Goal: Task Accomplishment & Management: Contribute content

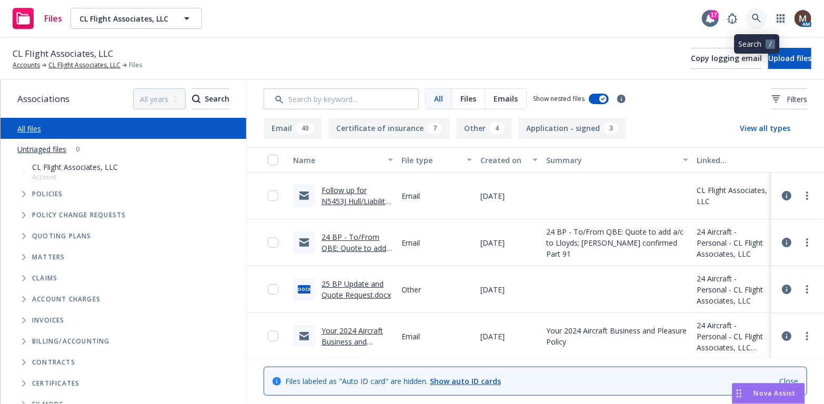
click at [757, 15] on icon at bounding box center [755, 18] width 9 height 9
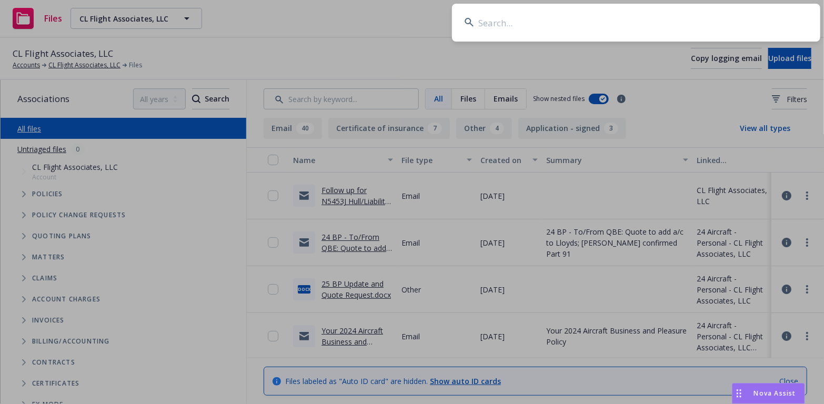
click at [492, 15] on input at bounding box center [636, 23] width 368 height 38
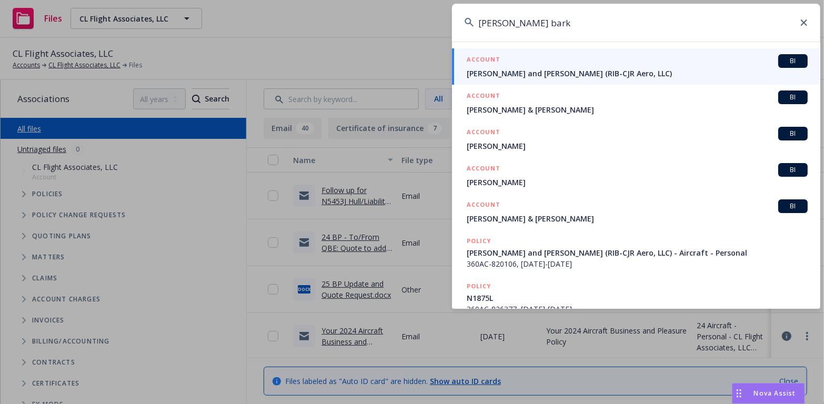
type input "rodger bark"
click at [507, 68] on span "[PERSON_NAME] and [PERSON_NAME] (RIB-CJR Aero, LLC)" at bounding box center [636, 73] width 341 height 11
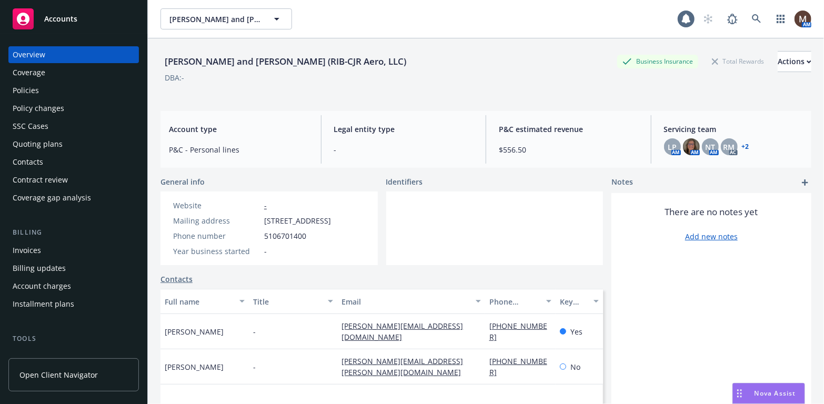
click at [32, 89] on div "Policies" at bounding box center [26, 90] width 26 height 17
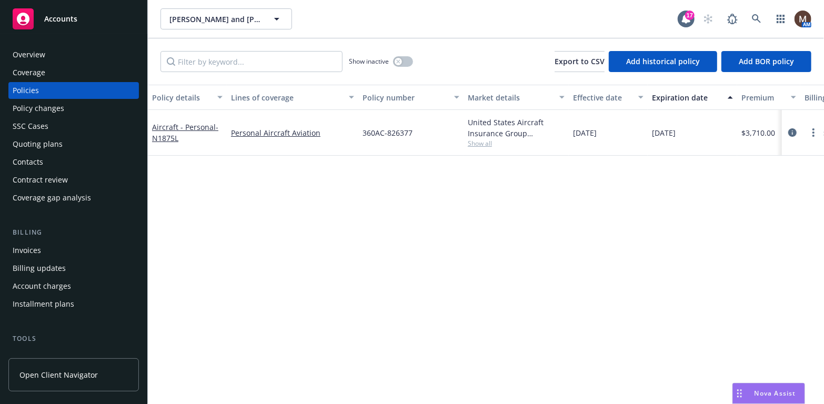
scroll to position [53, 0]
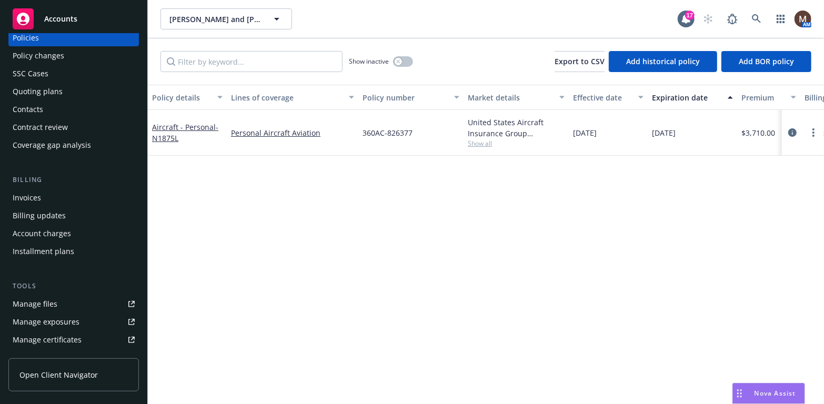
click at [45, 200] on div "Invoices" at bounding box center [74, 197] width 122 height 17
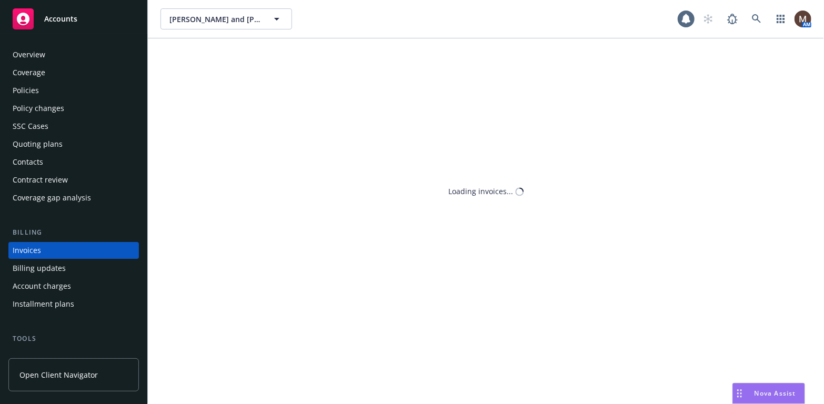
scroll to position [31, 0]
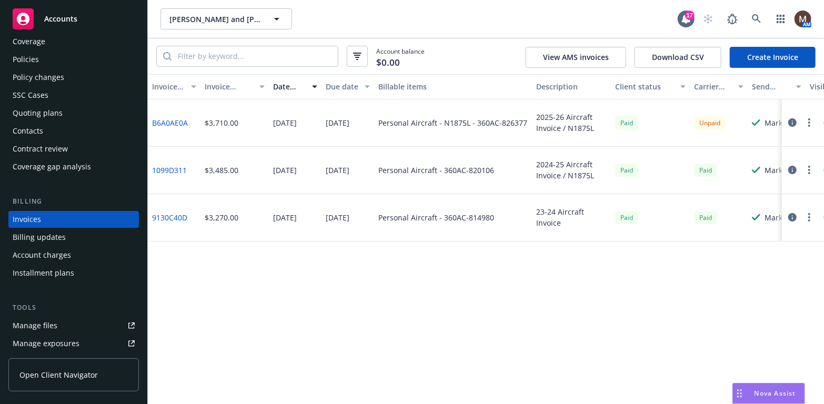
click at [53, 325] on div "Manage files" at bounding box center [35, 325] width 45 height 17
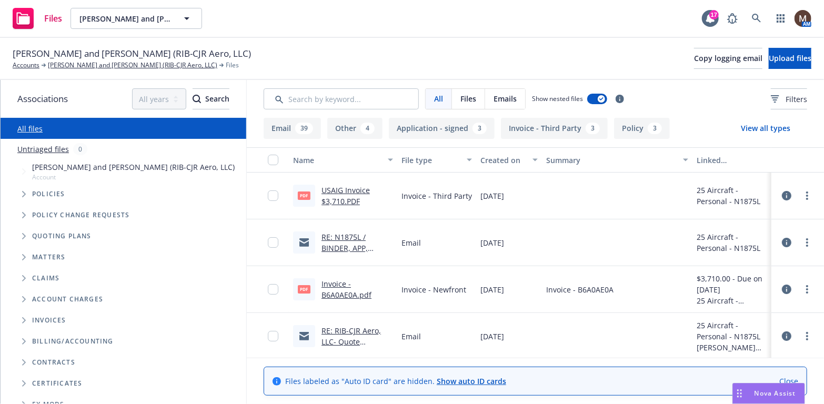
click at [334, 243] on link "RE: N1875L / BINDER, APP, INVOICE / RIB-CJR Aero, LLC / [DATE]" at bounding box center [352, 253] width 63 height 43
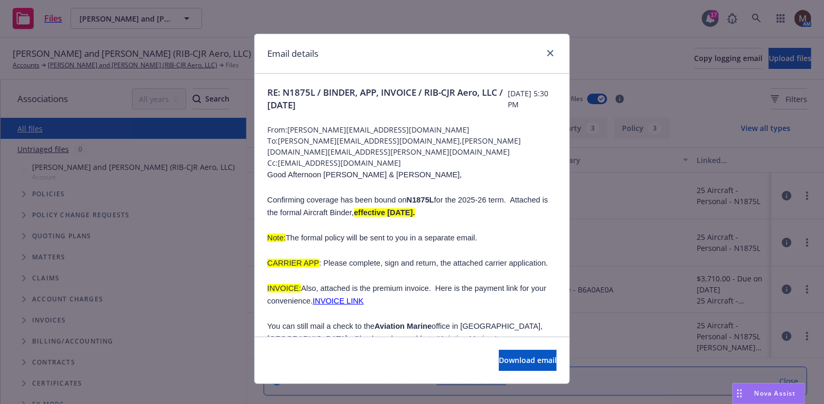
scroll to position [53, 0]
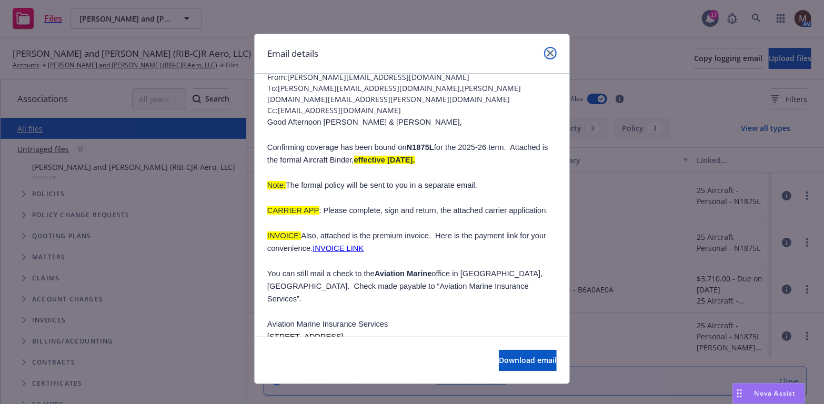
click at [547, 50] on icon "close" at bounding box center [550, 53] width 6 height 6
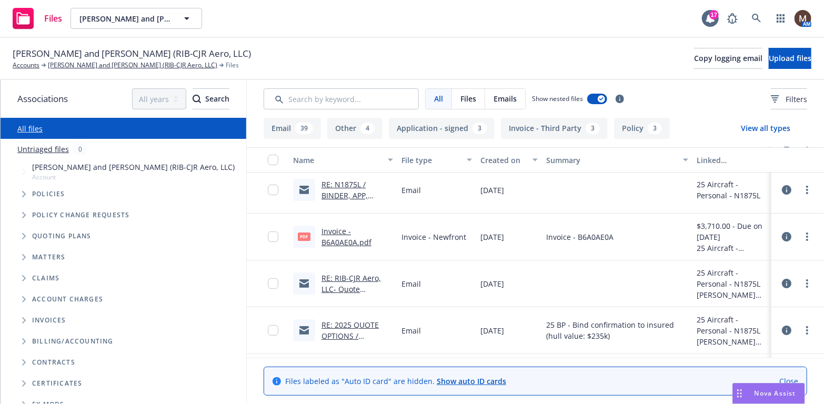
click at [329, 195] on link "RE: N1875L / BINDER, APP, INVOICE / RIB-CJR Aero, LLC / 07.25.2025" at bounding box center [352, 200] width 63 height 43
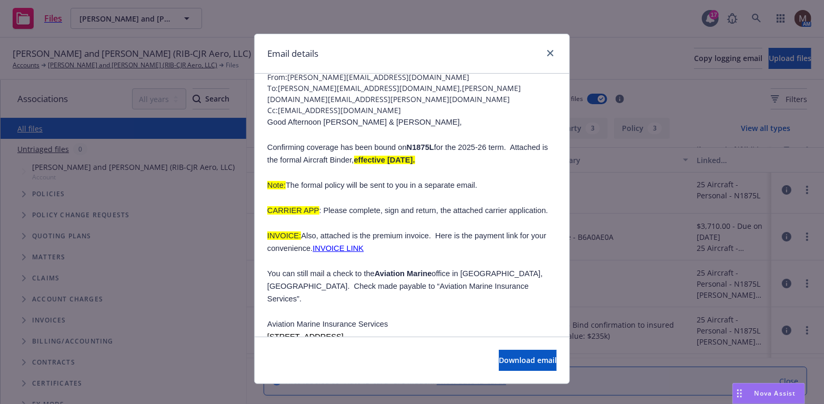
scroll to position [105, 0]
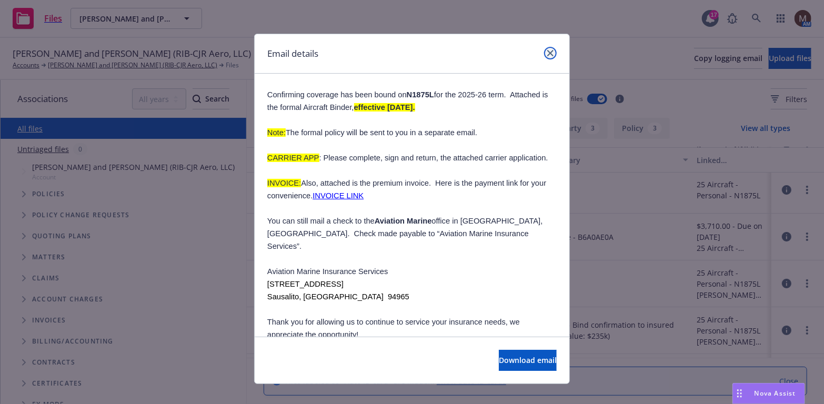
click at [547, 50] on icon "close" at bounding box center [550, 53] width 6 height 6
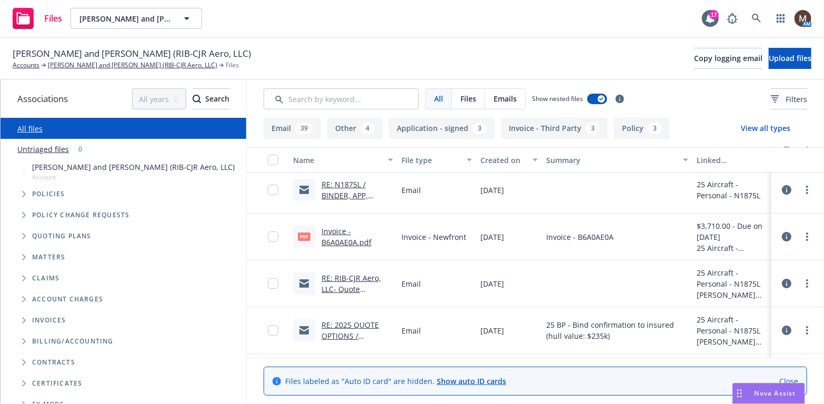
click at [349, 195] on link "RE: N1875L / BINDER, APP, INVOICE / RIB-CJR Aero, LLC / [DATE]" at bounding box center [352, 200] width 63 height 43
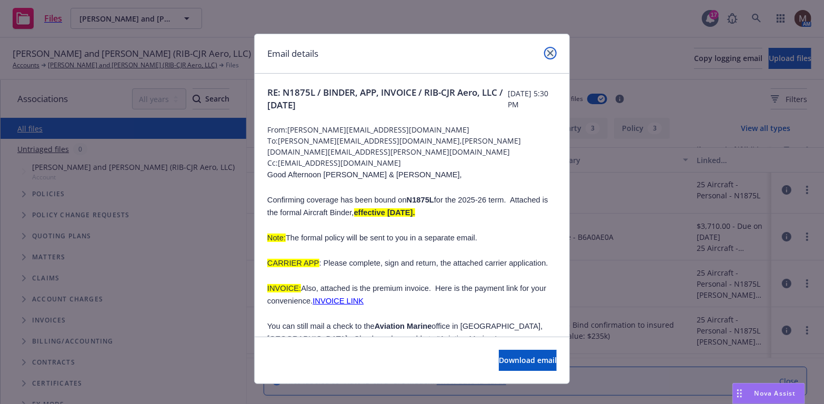
click at [547, 50] on icon "close" at bounding box center [550, 53] width 6 height 6
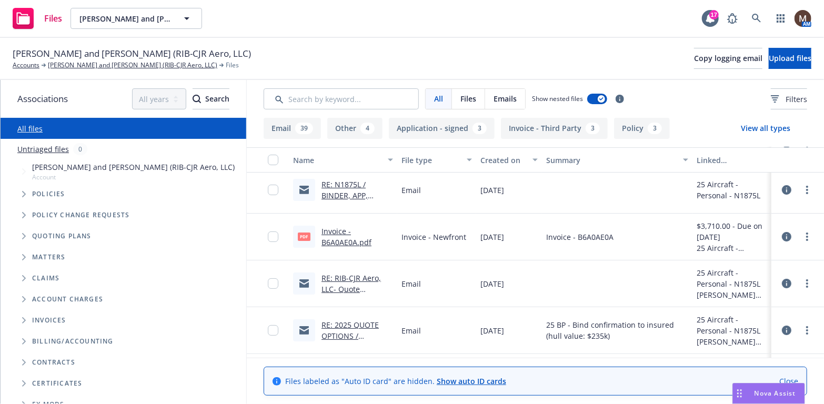
click at [327, 195] on link "RE: N1875L / BINDER, APP, INVOICE / RIB-CJR Aero, LLC / [DATE]" at bounding box center [352, 200] width 63 height 43
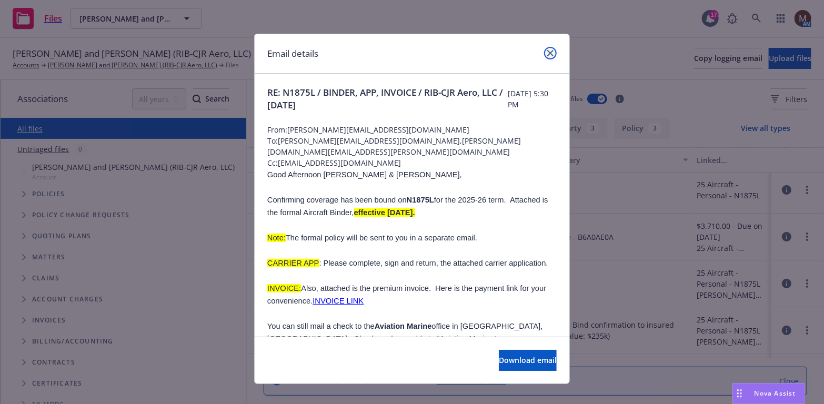
click at [547, 51] on icon "close" at bounding box center [550, 53] width 6 height 6
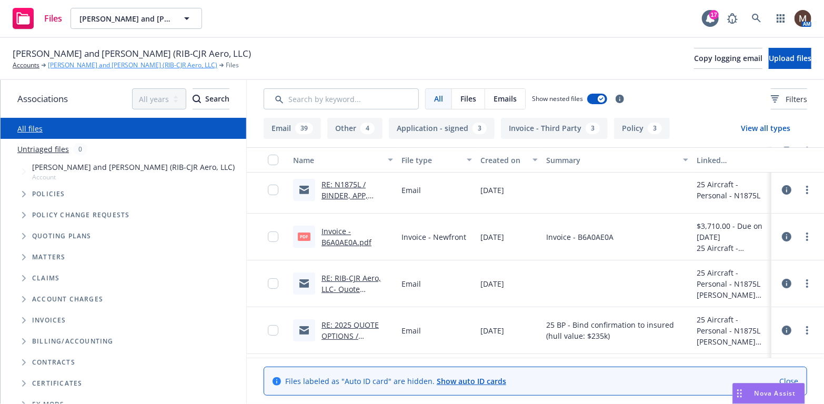
click at [113, 63] on link "[PERSON_NAME] and [PERSON_NAME] (RIB-CJR Aero, LLC)" at bounding box center [132, 64] width 169 height 9
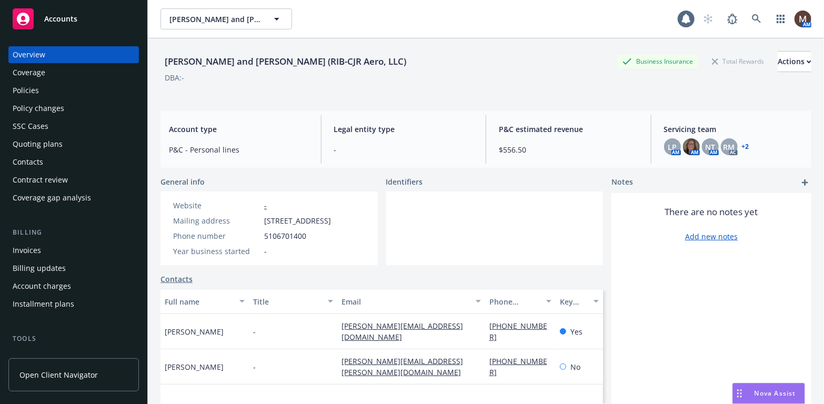
click at [28, 89] on div "Policies" at bounding box center [26, 90] width 26 height 17
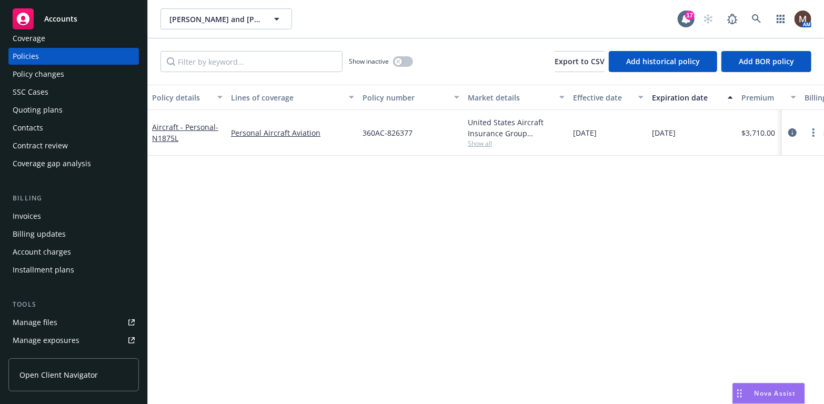
scroll to position [53, 0]
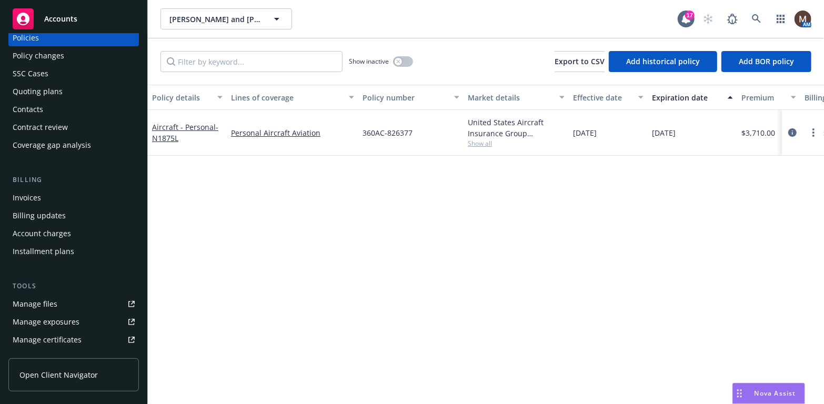
click at [52, 301] on div "Manage files" at bounding box center [35, 304] width 45 height 17
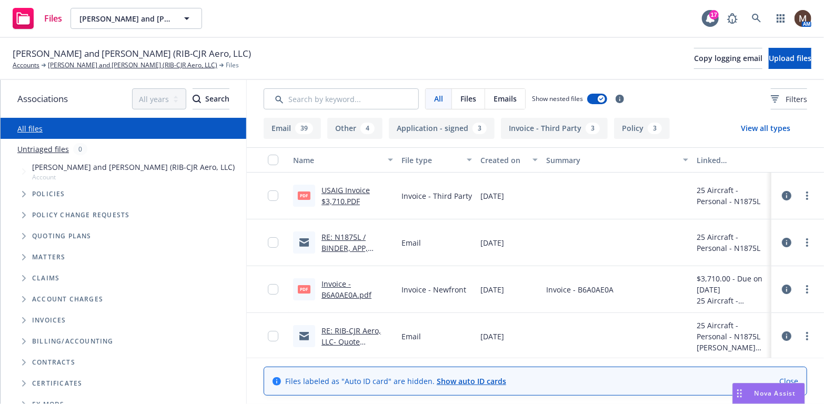
drag, startPoint x: 800, startPoint y: 193, endPoint x: 787, endPoint y: 195, distance: 13.2
click at [806, 193] on icon "more" at bounding box center [807, 195] width 2 height 8
click at [724, 257] on link "Edit" at bounding box center [752, 259] width 105 height 21
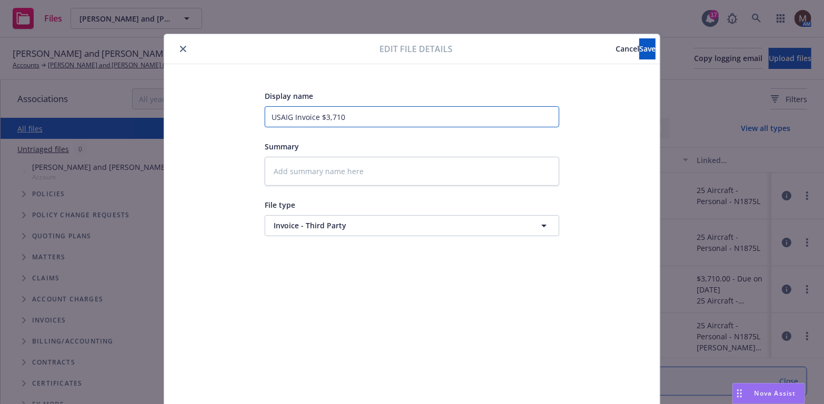
drag, startPoint x: 372, startPoint y: 116, endPoint x: 179, endPoint y: 110, distance: 193.6
click at [179, 110] on div "Display name USAIG Invoice $3,710 Summary File type Invoice - Third Party Invoi…" at bounding box center [411, 247] width 495 height 366
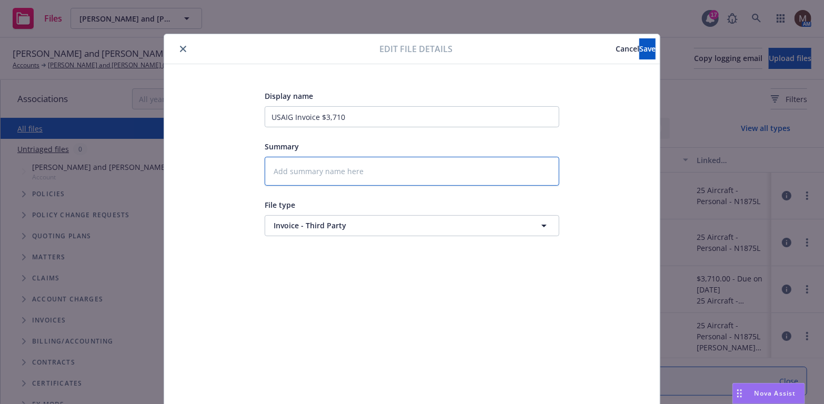
click at [303, 180] on textarea at bounding box center [412, 171] width 294 height 29
paste textarea "USAIG Invoice $3,710"
type textarea "x"
type textarea "USAIG Invoice $3,710"
click at [639, 49] on span "Save" at bounding box center [647, 49] width 16 height 10
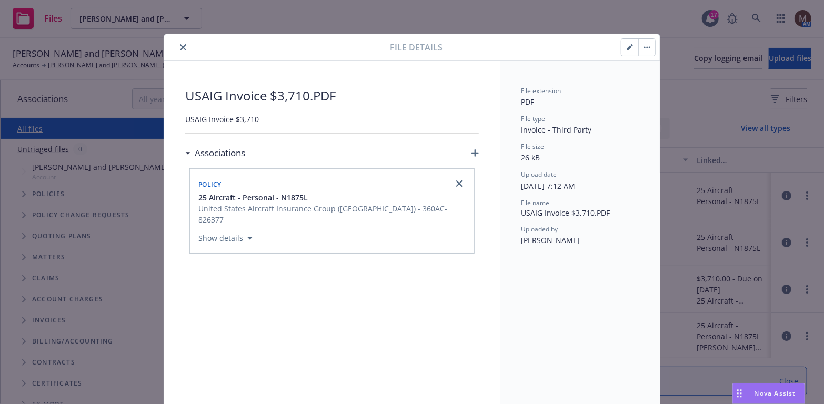
click at [180, 45] on icon "close" at bounding box center [183, 47] width 6 height 6
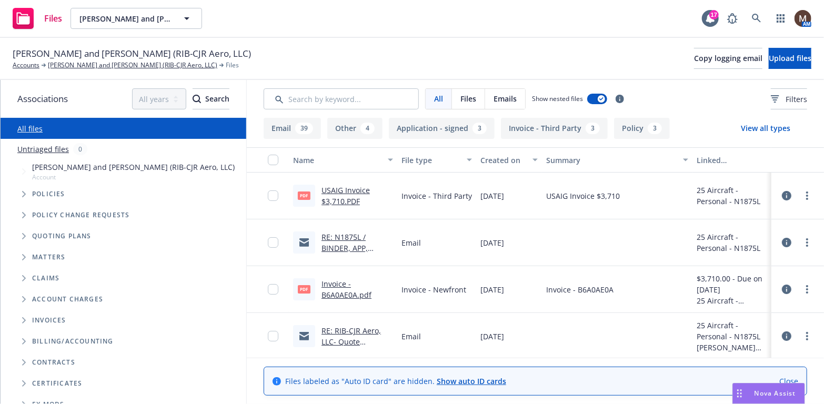
click at [334, 248] on link "RE: N1875L / BINDER, APP, INVOICE / RIB-CJR Aero, LLC / [DATE]" at bounding box center [352, 253] width 63 height 43
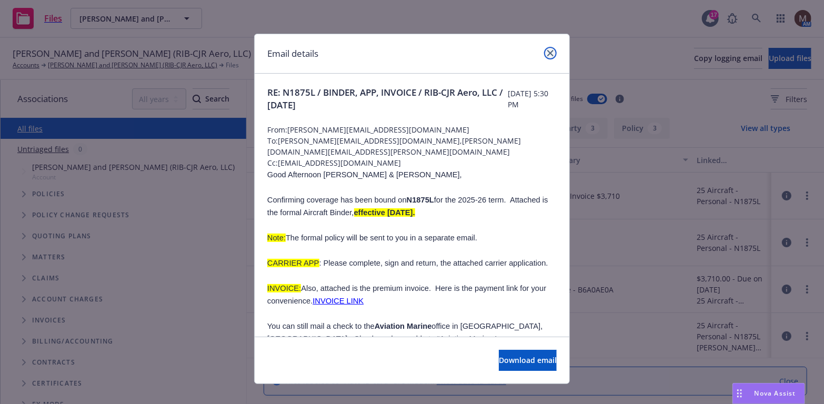
click at [547, 53] on icon "close" at bounding box center [550, 53] width 6 height 6
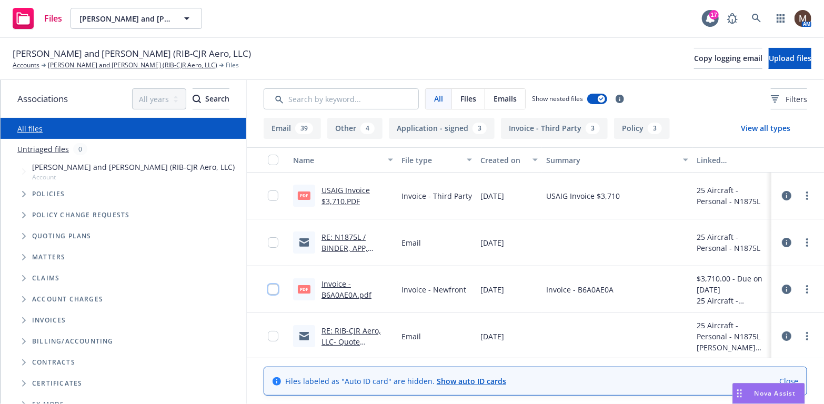
click at [268, 288] on input "checkbox" at bounding box center [273, 289] width 11 height 11
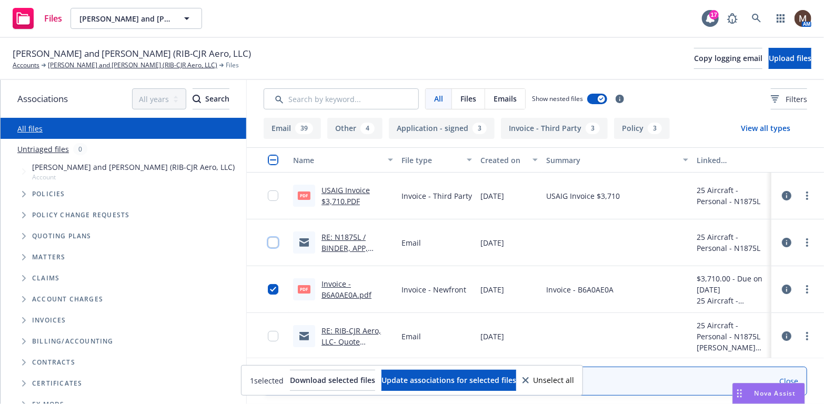
drag, startPoint x: 266, startPoint y: 243, endPoint x: 266, endPoint y: 215, distance: 28.9
click at [268, 242] on input "checkbox" at bounding box center [273, 242] width 11 height 11
click at [268, 195] on input "checkbox" at bounding box center [273, 195] width 11 height 11
click at [487, 380] on span "Update associations for selected files" at bounding box center [448, 380] width 135 height 10
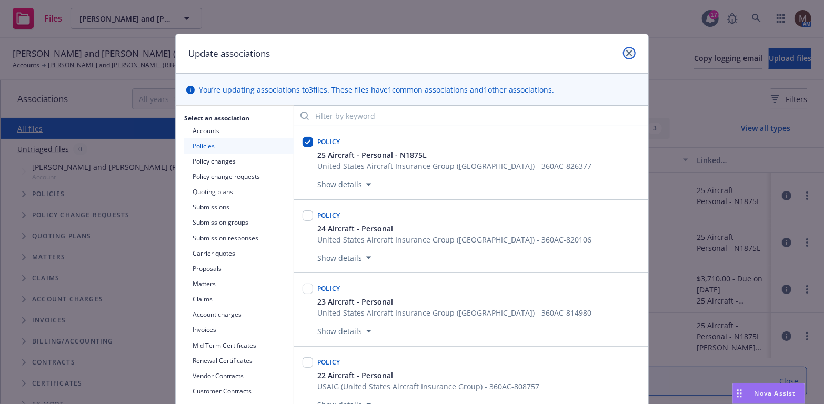
click at [626, 50] on icon "close" at bounding box center [629, 53] width 6 height 6
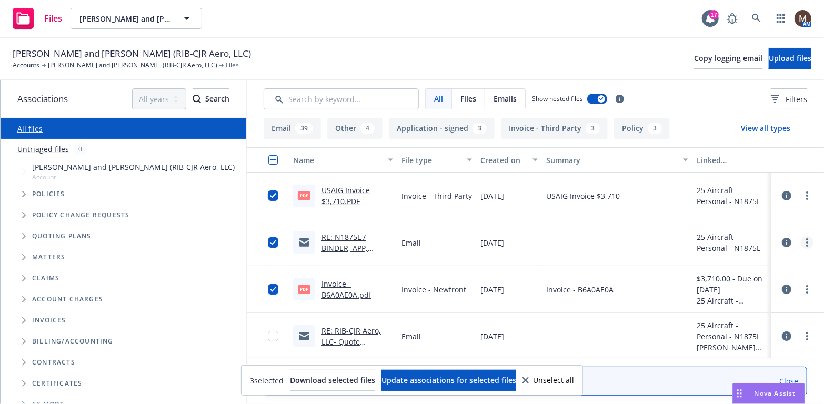
click at [800, 243] on link "more" at bounding box center [806, 242] width 13 height 13
click at [734, 303] on link "Edit" at bounding box center [752, 305] width 105 height 21
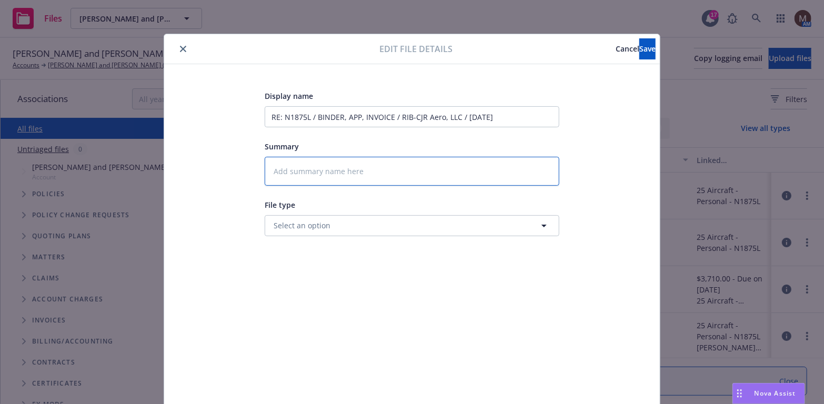
click at [315, 166] on textarea at bounding box center [412, 171] width 294 height 29
type textarea "x"
type textarea "2"
type textarea "x"
type textarea "25"
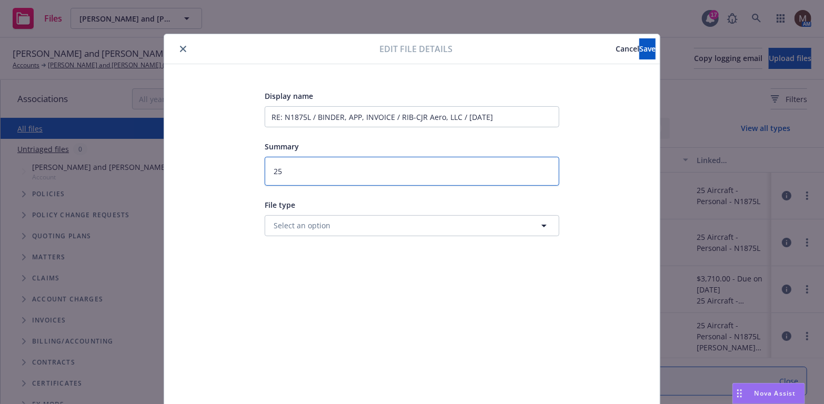
type textarea "x"
type textarea "25"
type textarea "x"
type textarea "25 B"
type textarea "x"
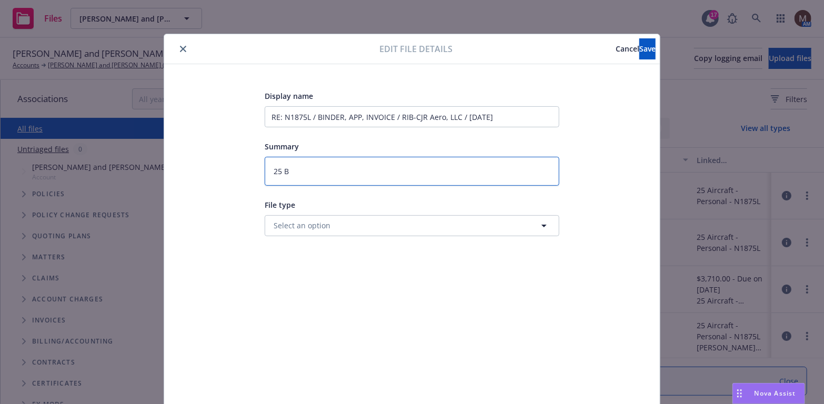
type textarea "25 BP"
type textarea "x"
type textarea "25 BP"
type textarea "x"
type textarea "25 BP -"
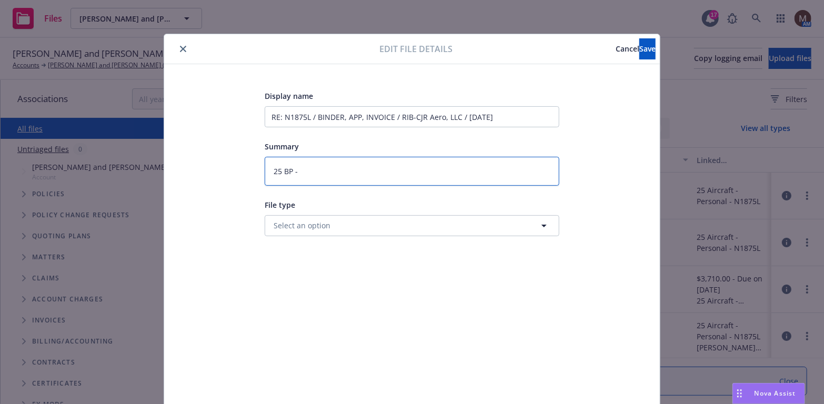
type textarea "x"
type textarea "25 BP -"
type textarea "x"
type textarea "25 BP - B"
type textarea "x"
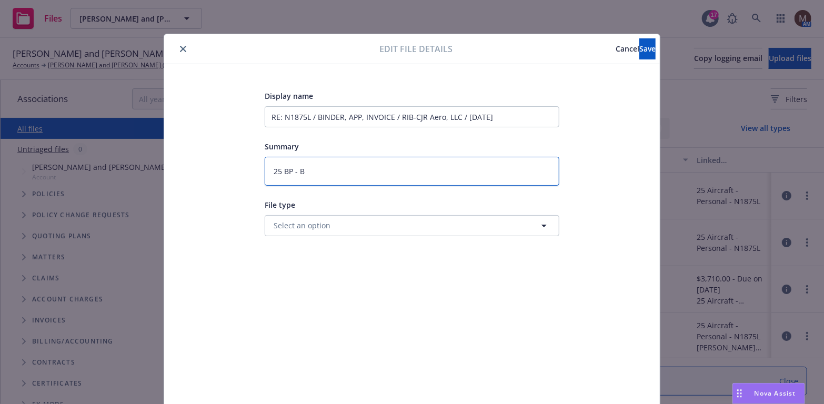
type textarea "25 BP - Bi"
type textarea "x"
type textarea "25 BP - Bin"
type textarea "x"
type textarea "25 BP - Bind"
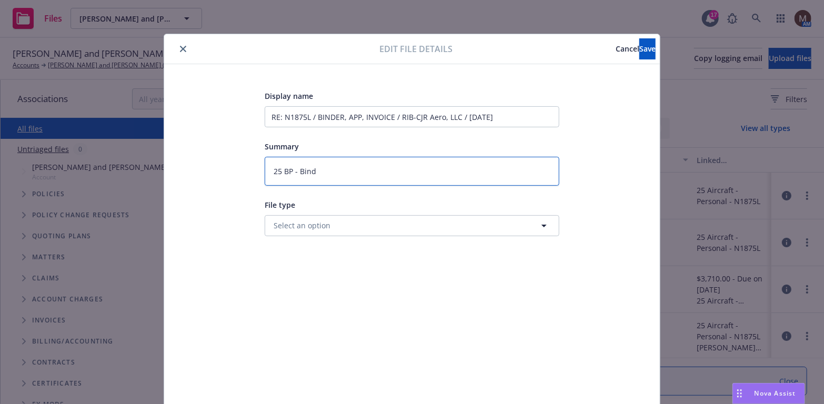
type textarea "x"
type textarea "25 BP - Binde"
type textarea "x"
type textarea "25 BP - Binder"
type textarea "x"
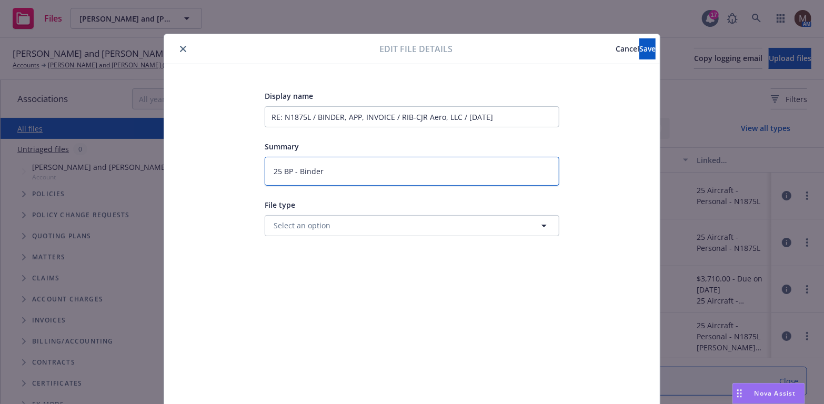
type textarea "25 BP - Binder,"
type textarea "x"
type textarea "25 BP - Binder,"
type textarea "x"
type textarea "25 BP - Binder, A"
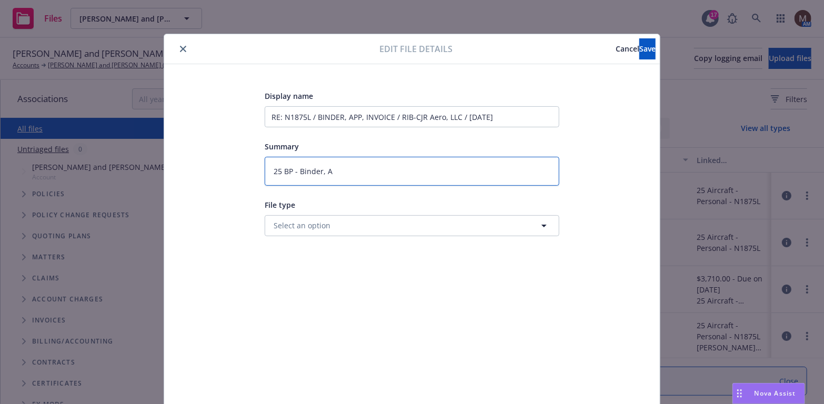
type textarea "x"
type textarea "25 BP - Binder, Ap"
type textarea "x"
type textarea "25 BP - Binder, App"
type textarea "x"
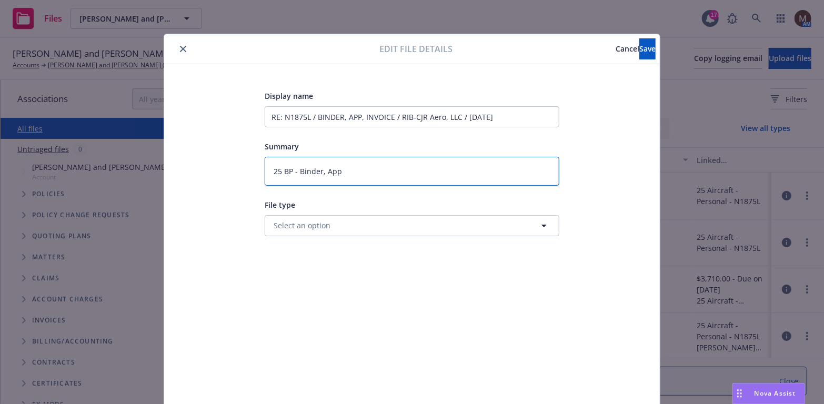
type textarea "25 BP - Binder, App,"
type textarea "x"
type textarea "25 BP - Binder, App,"
type textarea "x"
type textarea "25 BP - Binder, App, I"
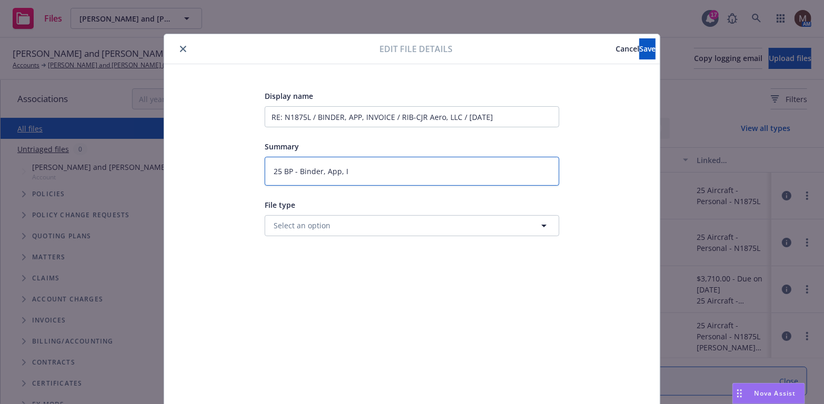
type textarea "x"
type textarea "25 BP - Binder, App, In"
type textarea "x"
type textarea "25 BP - Binder, App, Inv"
type textarea "x"
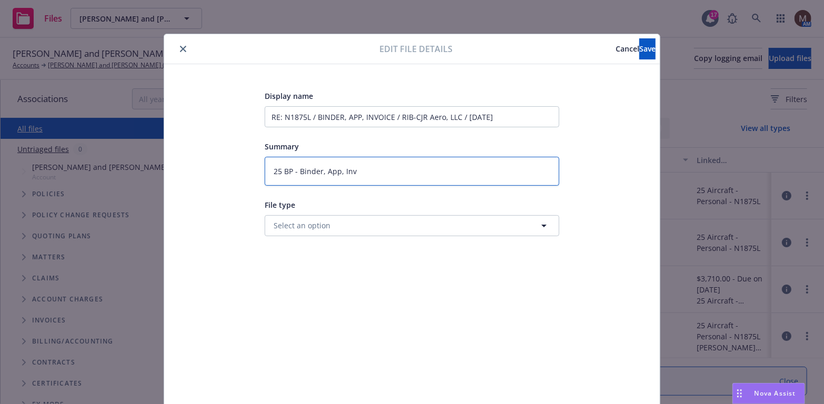
type textarea "25 BP - Binder, App, Invo"
type textarea "x"
type textarea "25 BP - Binder, App, Invoi"
type textarea "x"
type textarea "25 BP - Binder, App, Invoic"
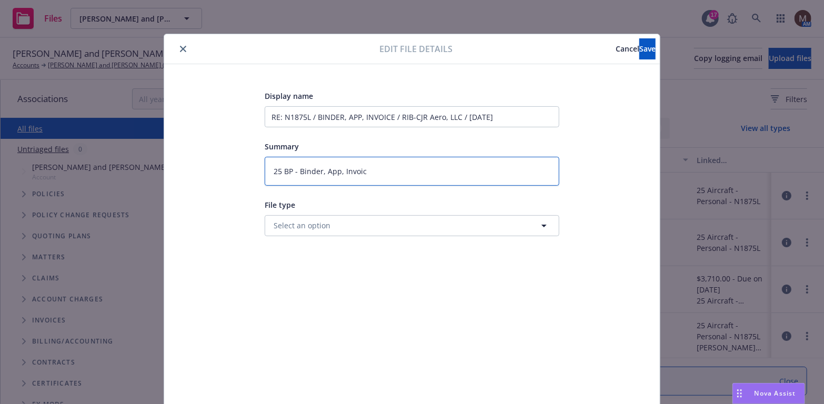
type textarea "x"
type textarea "25 BP - Binder, App, Invoice"
type textarea "x"
type textarea "25 BP - Binder, App, Invoice"
type textarea "x"
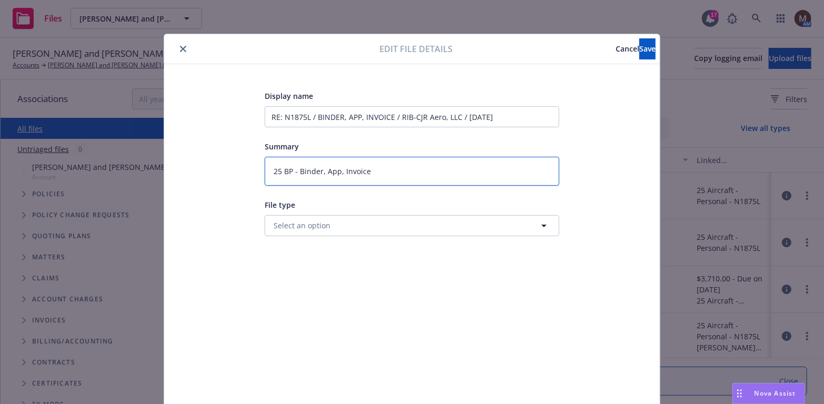
type textarea "25 BP - Binder, App, Invoice t"
type textarea "x"
type textarea "25 BP - Binder, App, Invoice to"
type textarea "x"
type textarea "25 BP - Binder, App, Invoice to"
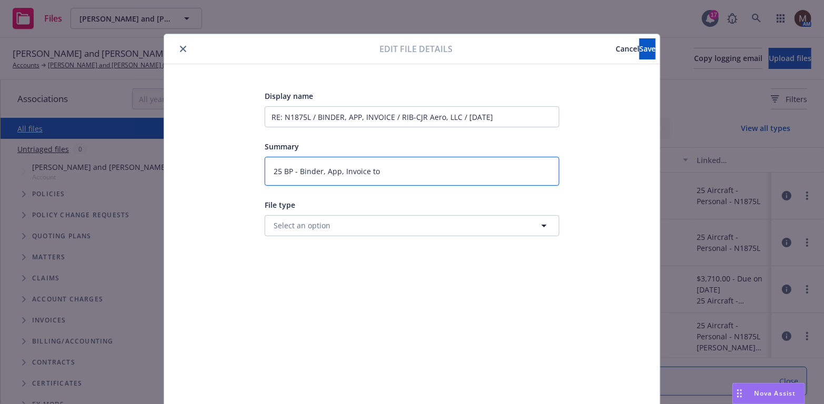
type textarea "x"
type textarea "25 BP - Binder, App, Invoice to i"
type textarea "x"
type textarea "25 BP - Binder, App, Invoice to in"
type textarea "x"
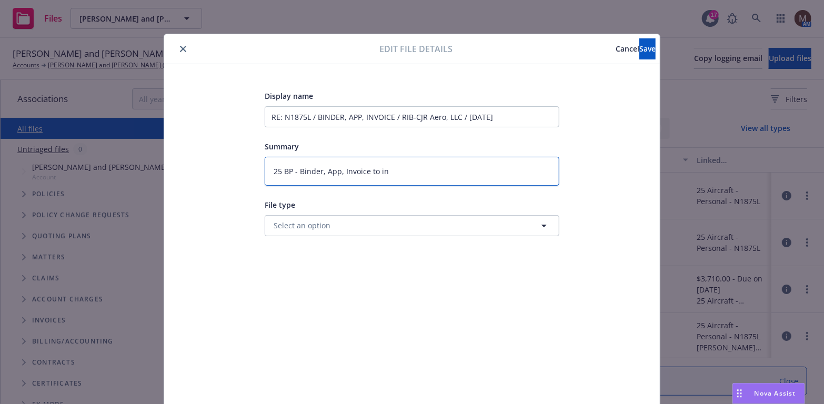
type textarea "25 BP - Binder, App, Invoice to ins"
type textarea "x"
type textarea "25 BP - Binder, App, Invoice to insu"
type textarea "x"
type textarea "25 BP - Binder, App, Invoice to insue"
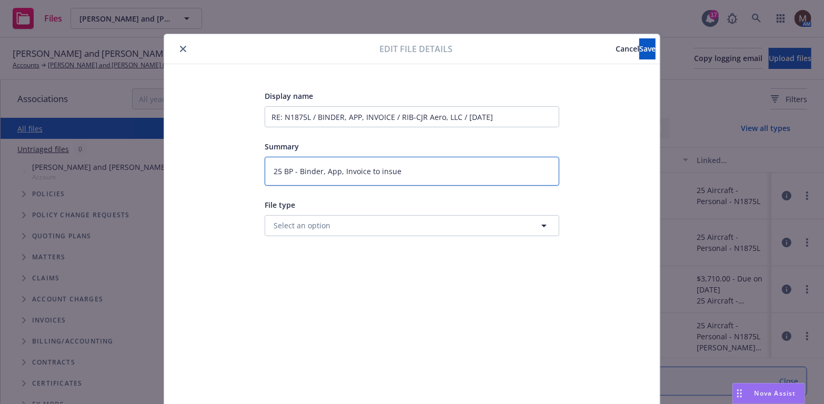
type textarea "x"
type textarea "25 BP - Binder, App, Invoice to insu"
type textarea "x"
type textarea "25 BP - Binder, App, Invoice to insur"
type textarea "x"
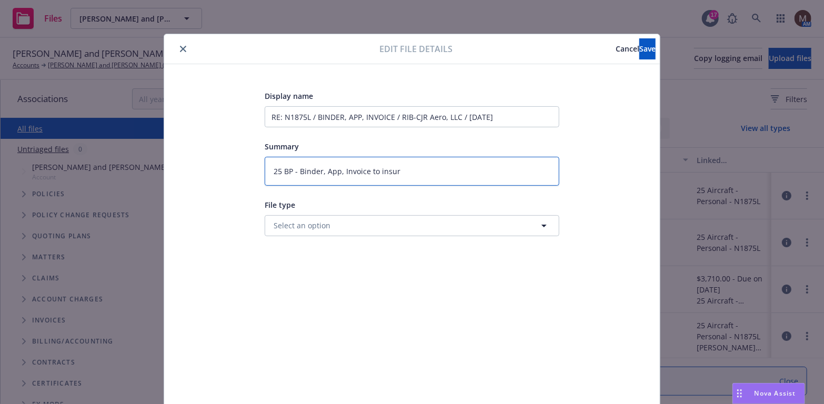
type textarea "25 BP - Binder, App, Invoice to insure"
type textarea "x"
type textarea "25 BP - Binder, App, Invoice to insured"
type textarea "x"
type textarea "25 BP - Binder, App, Invoice to insured"
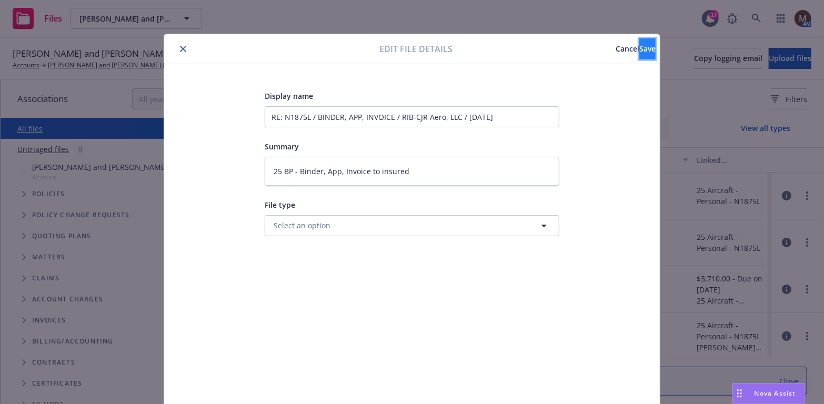
drag, startPoint x: 635, startPoint y: 47, endPoint x: 611, endPoint y: 48, distance: 24.8
click at [639, 47] on button "Save" at bounding box center [647, 48] width 16 height 21
type textarea "x"
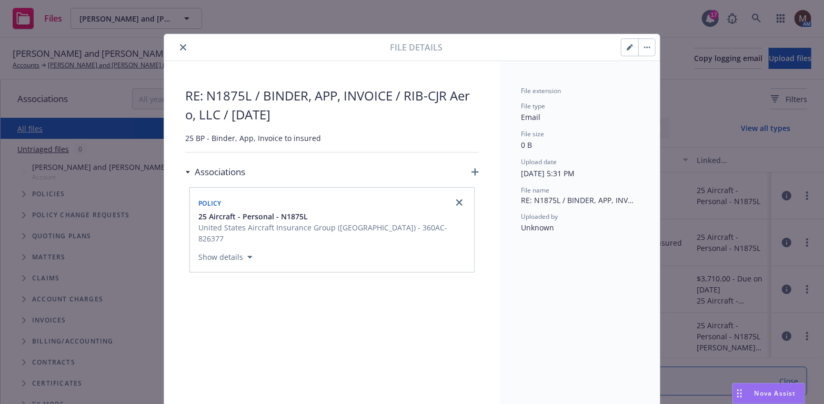
click at [180, 45] on icon "close" at bounding box center [183, 47] width 6 height 6
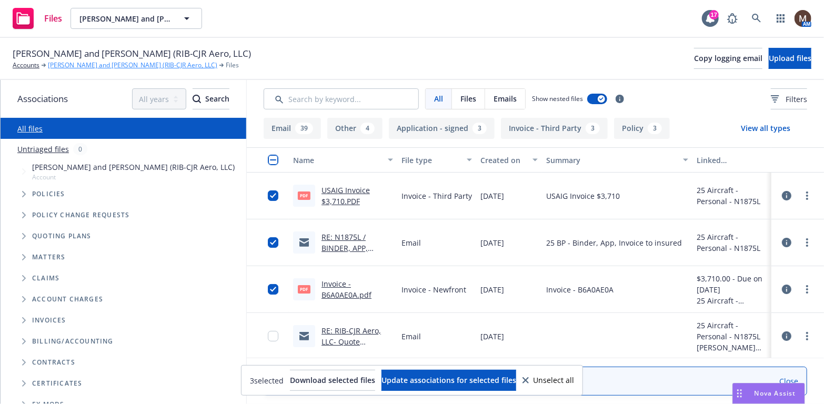
click at [119, 62] on link "[PERSON_NAME] and [PERSON_NAME] (RIB-CJR Aero, LLC)" at bounding box center [132, 64] width 169 height 9
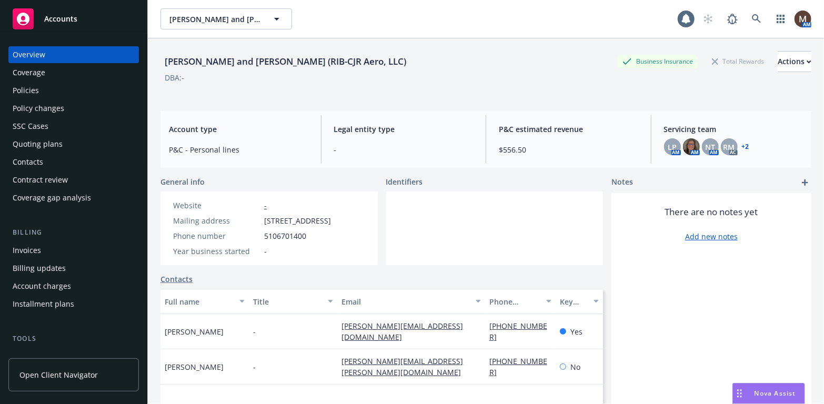
click at [56, 90] on div "Policies" at bounding box center [74, 90] width 122 height 17
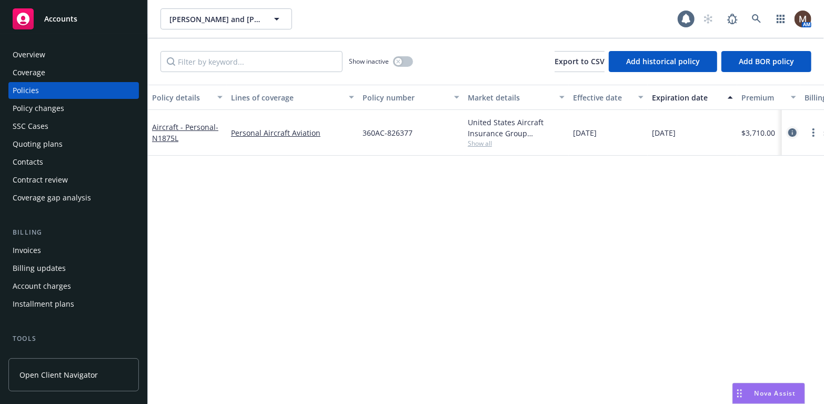
click at [792, 133] on icon "circleInformation" at bounding box center [792, 132] width 8 height 8
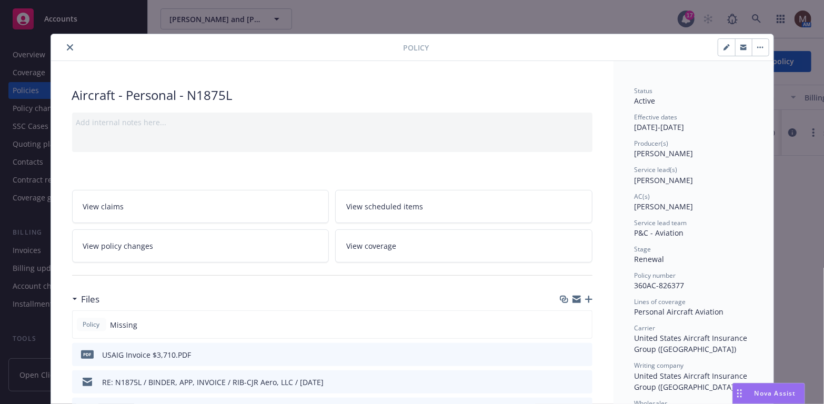
click at [587, 296] on icon "button" at bounding box center [588, 299] width 7 height 7
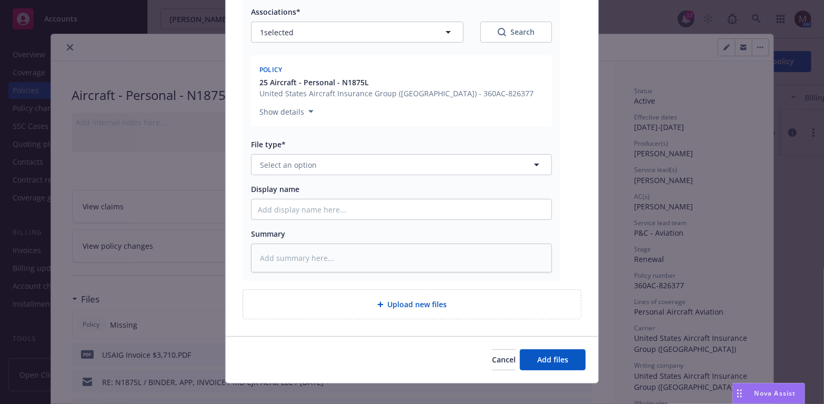
scroll to position [166, 0]
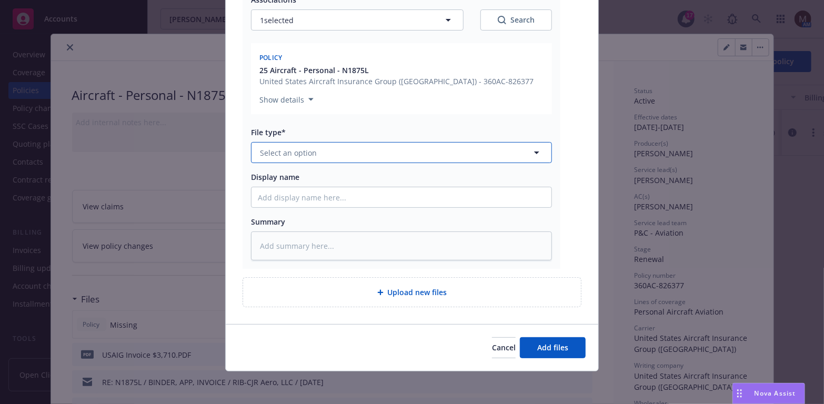
click at [534, 151] on icon "button" at bounding box center [536, 152] width 5 height 3
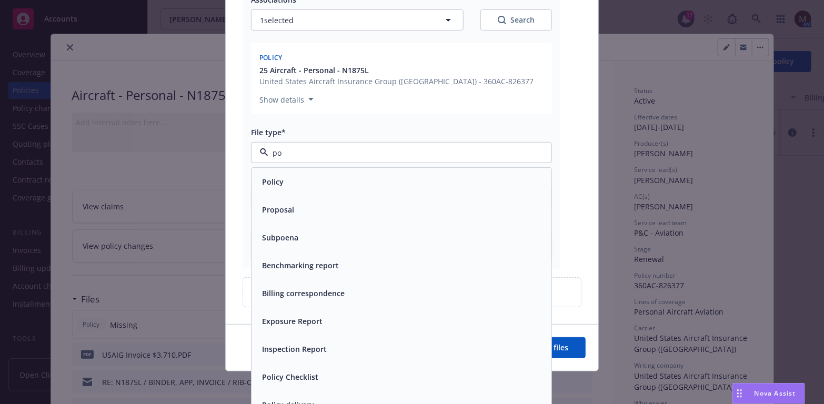
type input "pol"
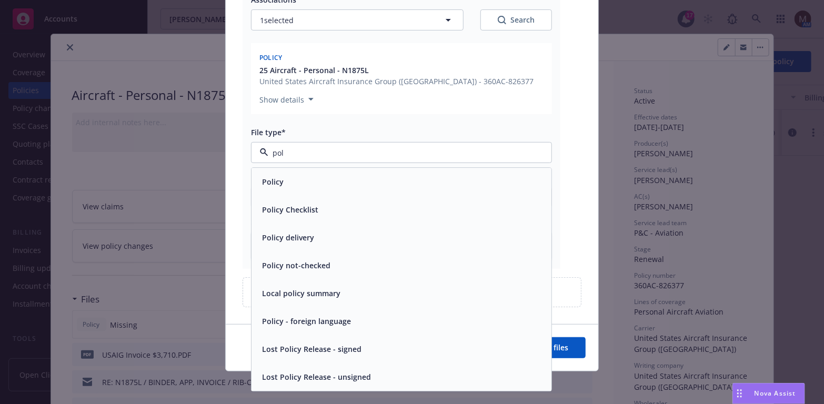
click at [278, 185] on span "Policy" at bounding box center [273, 182] width 22 height 11
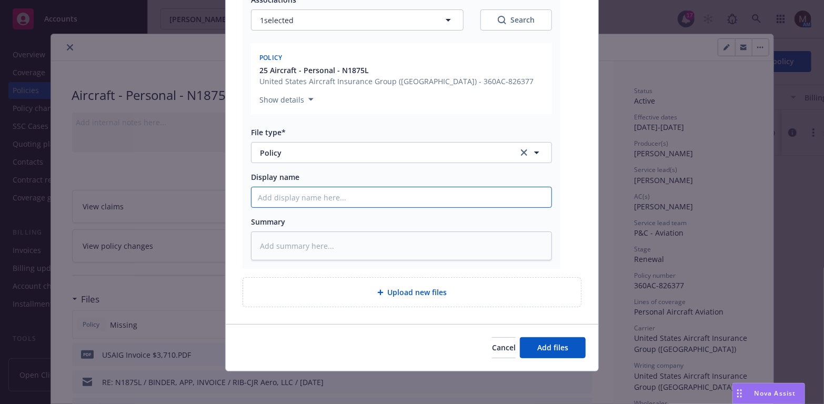
click at [272, 195] on input "Display name" at bounding box center [401, 197] width 300 height 20
type textarea "x"
type input "2"
type textarea "x"
type input "25"
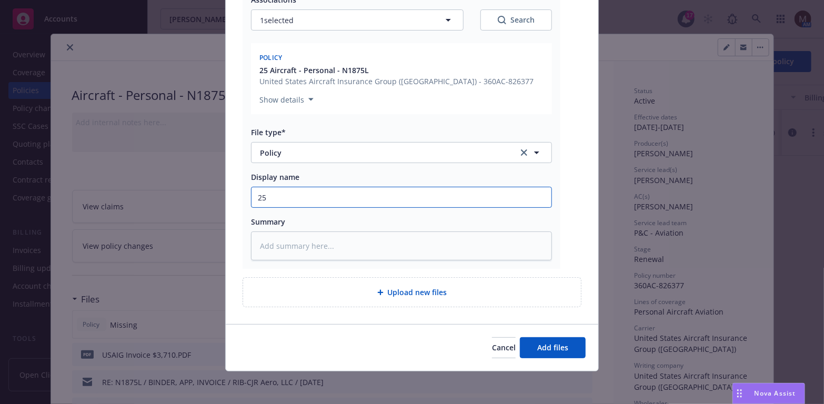
type textarea "x"
type input "25"
type textarea "x"
type input "25 B"
type textarea "x"
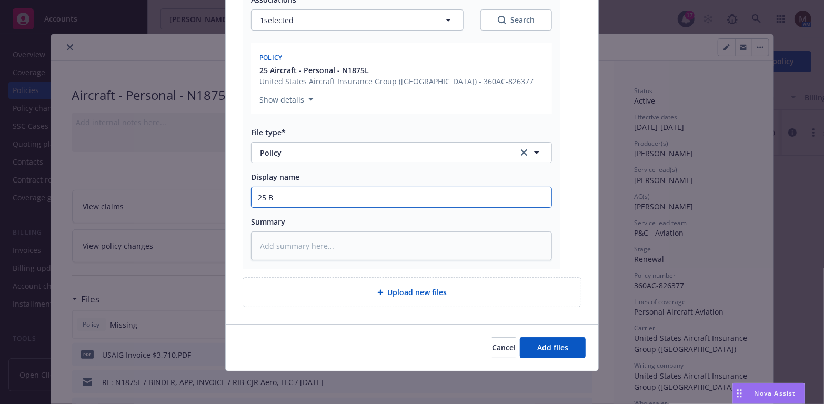
type input "25 BP"
type textarea "x"
type input "25 BP"
type textarea "x"
type input "25 BP -"
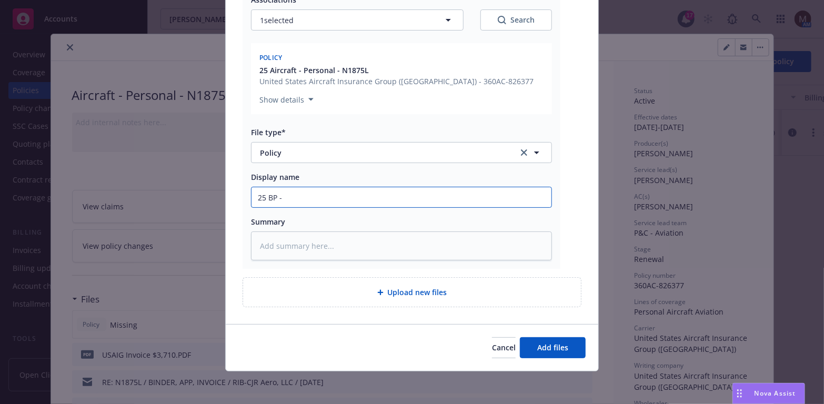
type textarea "x"
type input "25 BP -"
type textarea "x"
type input "25 BP - U"
type textarea "x"
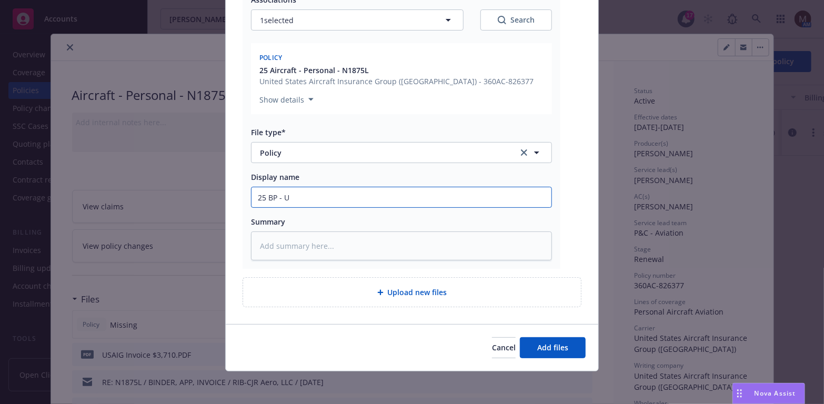
type input "25 BP - US"
type textarea "x"
type input "25 BP - USA"
type textarea "x"
type input "25 BP - USAI"
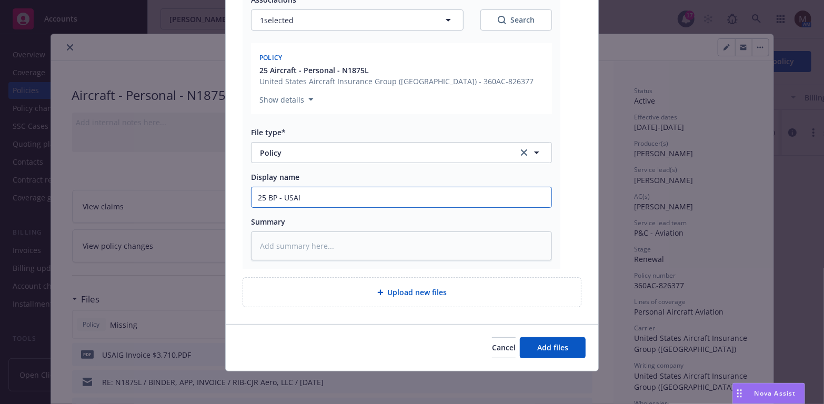
type textarea "x"
type input "25 BP - USAIG"
type textarea "x"
type input "25 BP - USAIG"
type textarea "x"
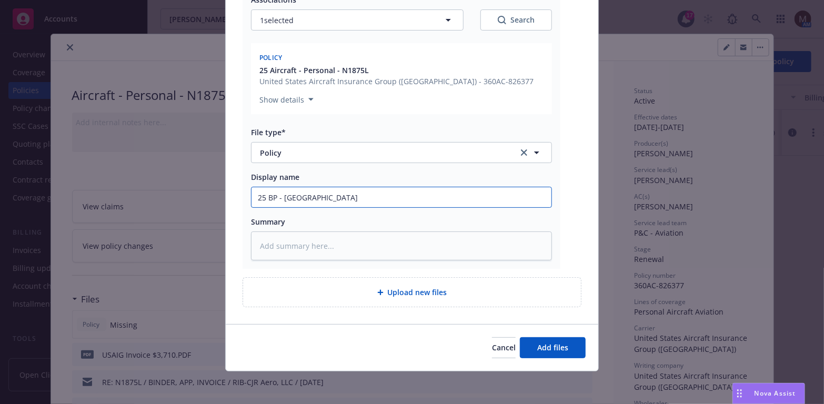
type input "25 BP - USAIG P"
type textarea "x"
type input "25 BP - USAIG Po"
type textarea "x"
type input "25 BP - USAIG Pol"
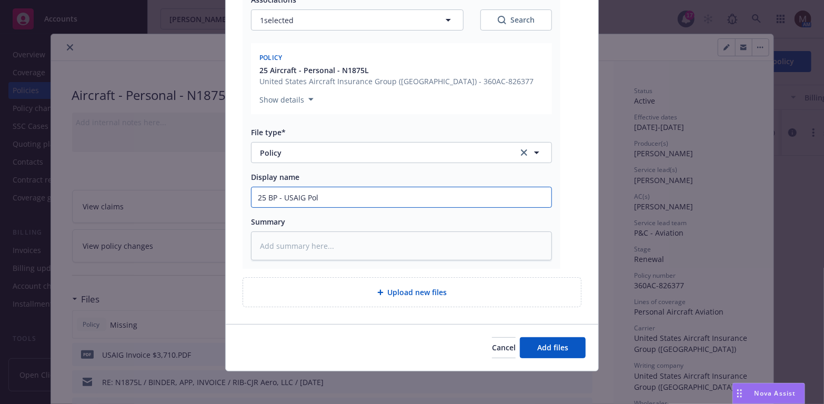
type textarea "x"
type input "25 BP - USAIG Poli"
type textarea "x"
type input "25 BP - USAIG Poliy"
type textarea "x"
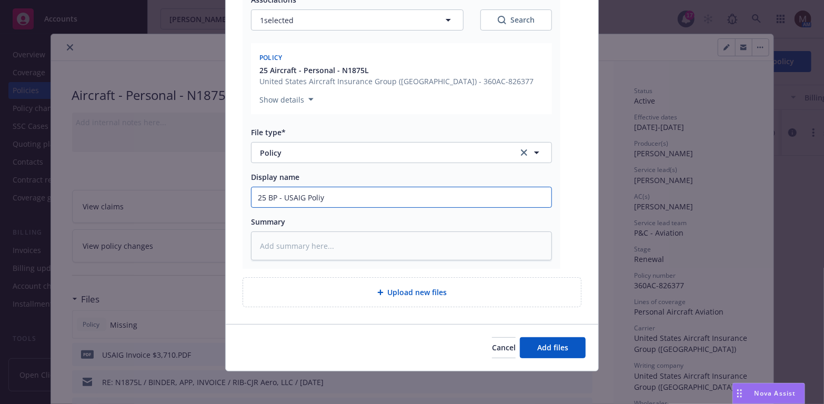
type input "25 BP - USAIG Poli"
type textarea "x"
type input "25 BP - USAIG Polic"
type textarea "x"
type input "25 BP - USAIG Policy"
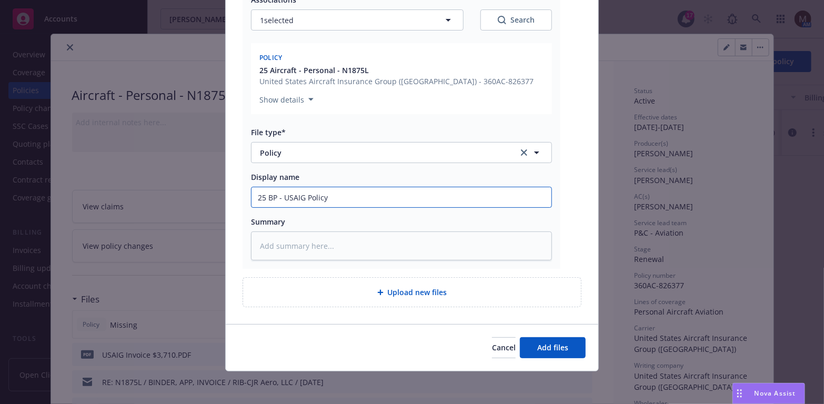
type textarea "x"
type input "25 BP - USAIG Policy,"
type textarea "x"
type input "25 BP - USAIG Policy,"
type textarea "x"
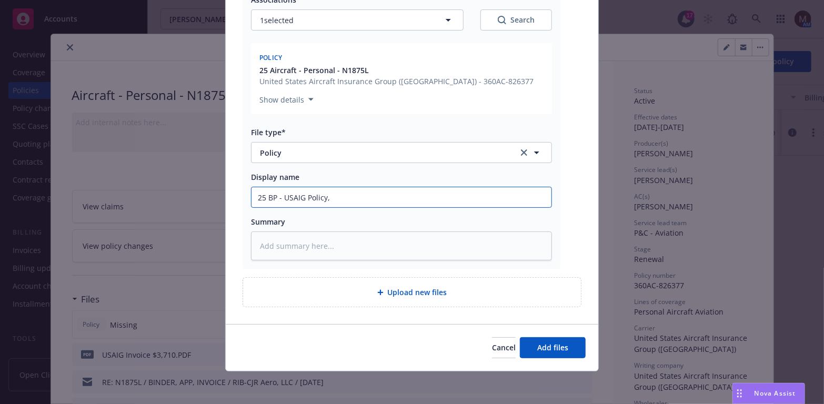
type input "25 BP - USAIG Policy, e"
type textarea "x"
type input "25 BP - USAIG Policy, ef"
type textarea "x"
type input "25 BP - USAIG Policy, eff"
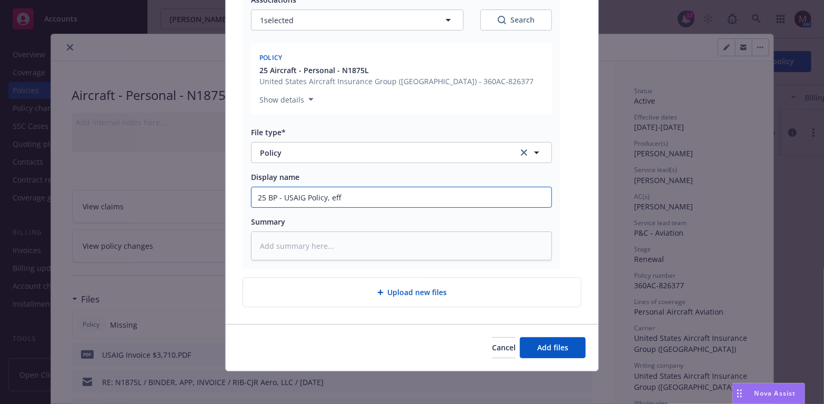
type textarea "x"
type input "25 BP - USAIG Policy, eff"
type textarea "x"
type input "25 BP - USAIG Policy, eff 0"
type textarea "x"
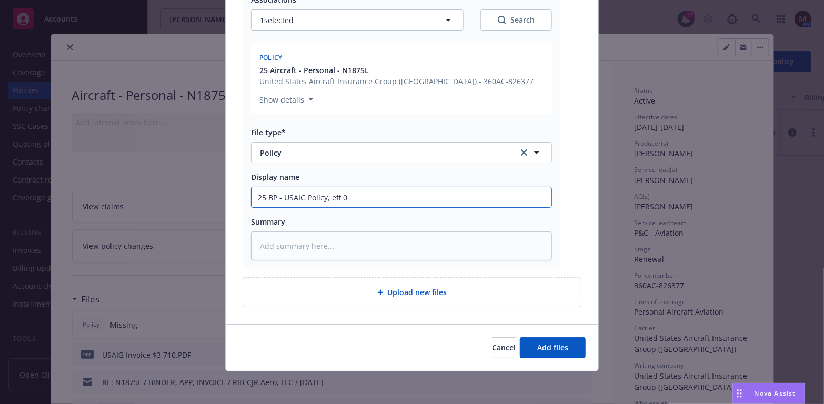
type input "25 BP - USAIG Policy, eff 07"
type textarea "x"
type input "25 BP - USAIG Policy, eff 07."
type textarea "x"
type input "25 BP - USAIG Policy, eff 07.2"
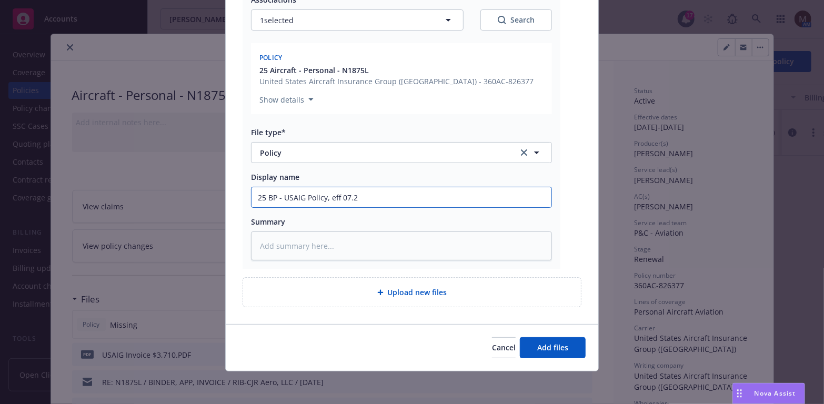
type textarea "x"
type input "25 BP - USAIG Policy, eff 07.25"
type textarea "x"
type input "25 BP - USAIG Policy, eff 07.25."
type textarea "x"
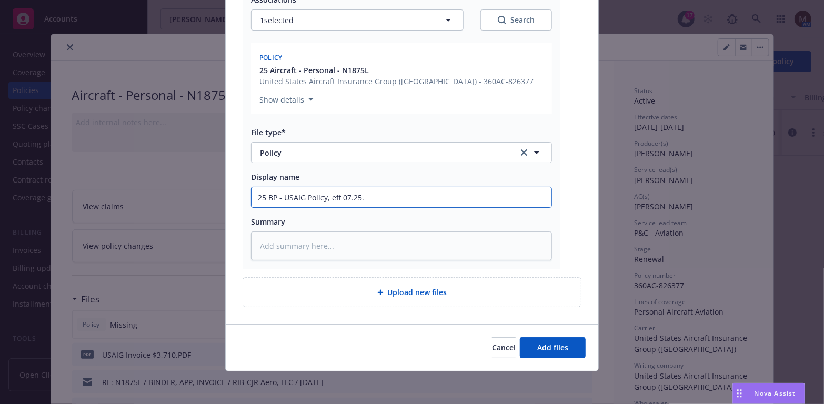
type input "25 BP - USAIG Policy, eff 07.25.2"
type textarea "x"
type input "25 BP - USAIG Policy, eff 07.25.20"
type textarea "x"
type input "25 BP - USAIG Policy, eff 07.25.202"
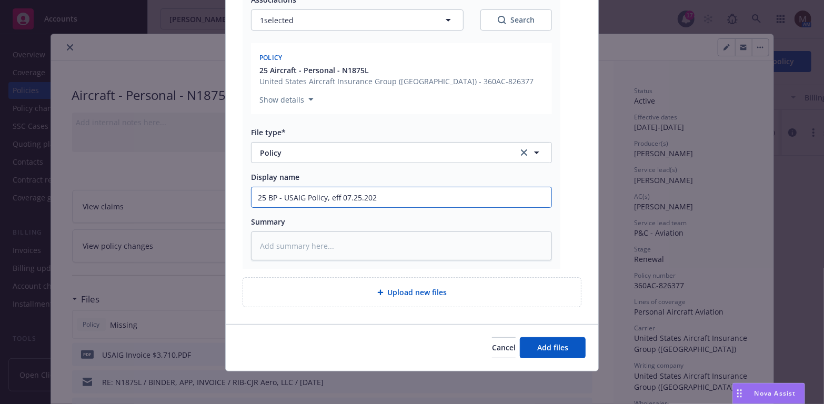
type textarea "x"
drag, startPoint x: 393, startPoint y: 194, endPoint x: 180, endPoint y: 198, distance: 212.5
click at [180, 198] on div "Add files The uploaded files will be associated with 25 Aircraft - Personal - N…" at bounding box center [412, 202] width 824 height 404
type input "25 BP - USAIG Policy, eff [DATE]"
click at [303, 239] on textarea at bounding box center [401, 245] width 301 height 29
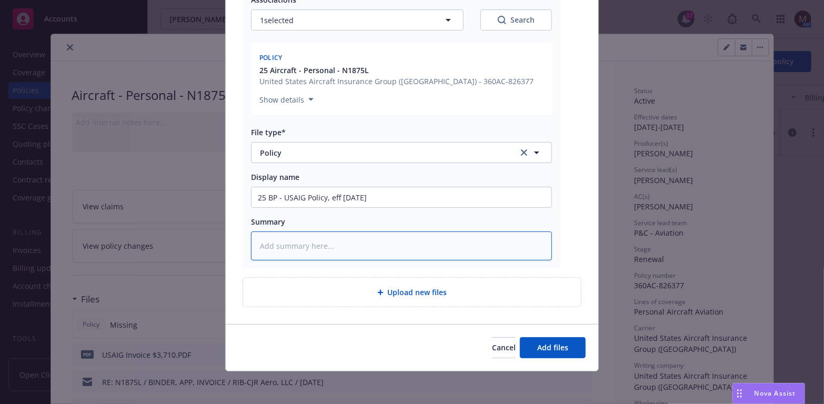
paste textarea "25 BP - USAIG Policy, eff [DATE]"
type textarea "x"
type textarea "25 BP - USAIG Policy, eff [DATE]"
type textarea "x"
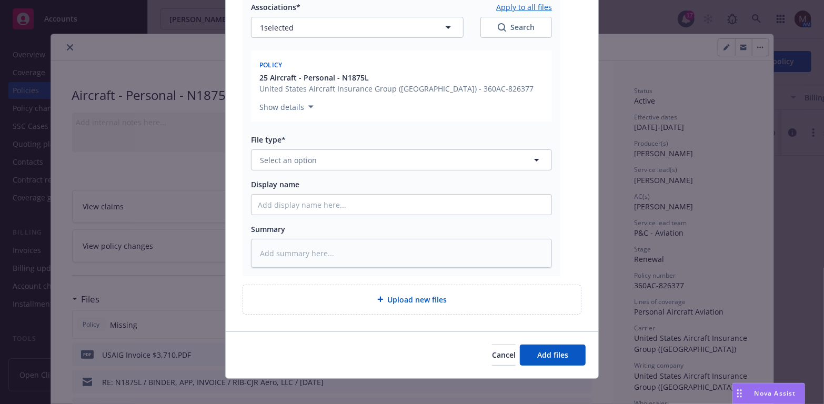
scroll to position [481, 0]
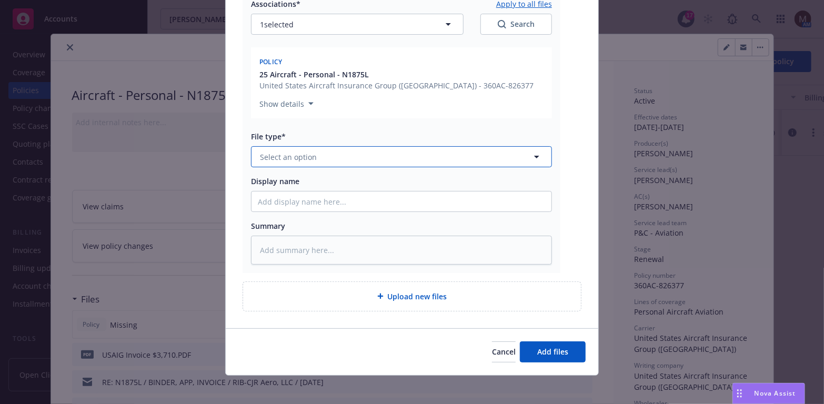
click at [534, 157] on icon "button" at bounding box center [536, 157] width 5 height 3
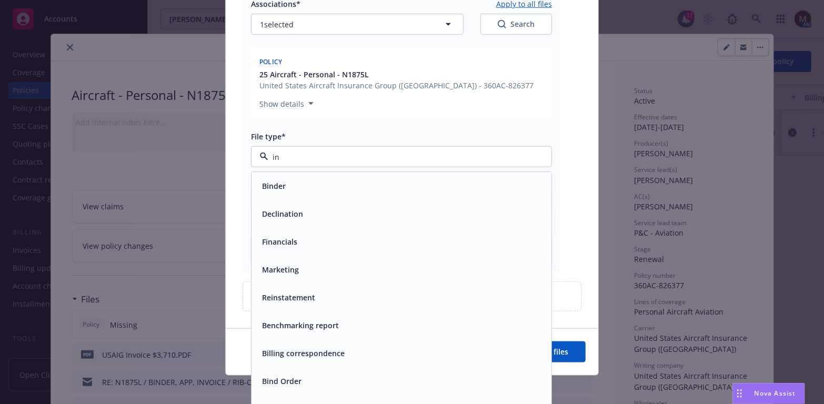
type input "inv"
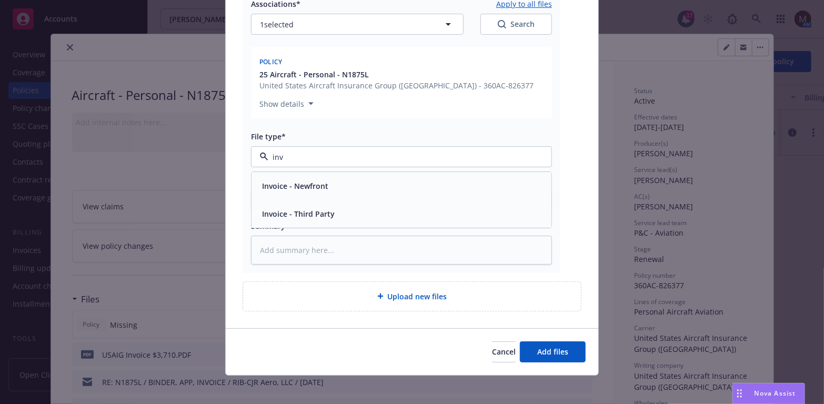
click at [384, 210] on div "Invoice - Third Party" at bounding box center [401, 213] width 287 height 15
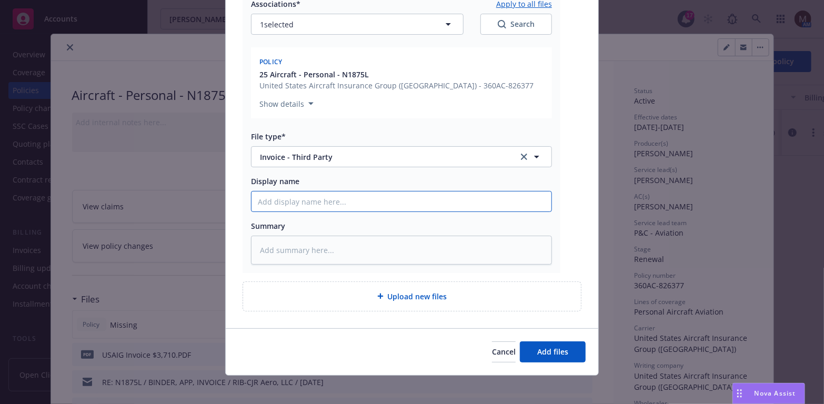
type textarea "x"
type input "2"
type textarea "x"
type input "25"
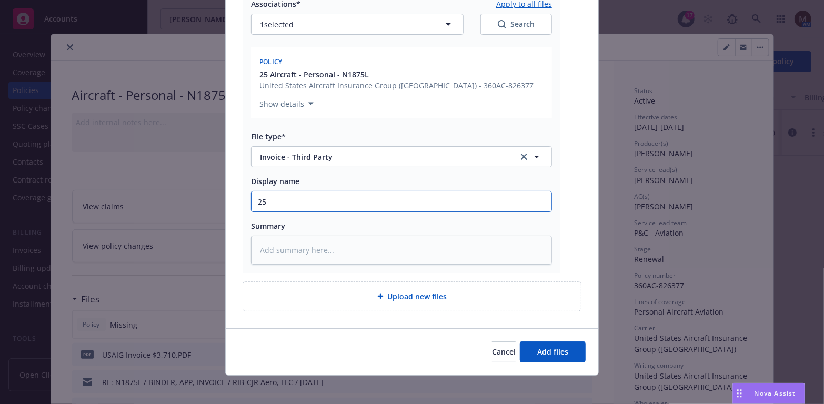
type textarea "x"
type input "25"
type textarea "x"
type input "25 B"
type textarea "x"
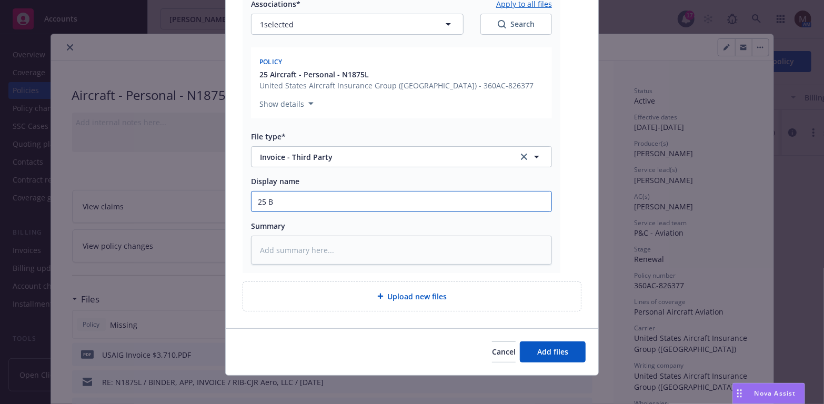
type input "25 BP"
type textarea "x"
type input "25 BP"
type textarea "x"
type input "25 BP -"
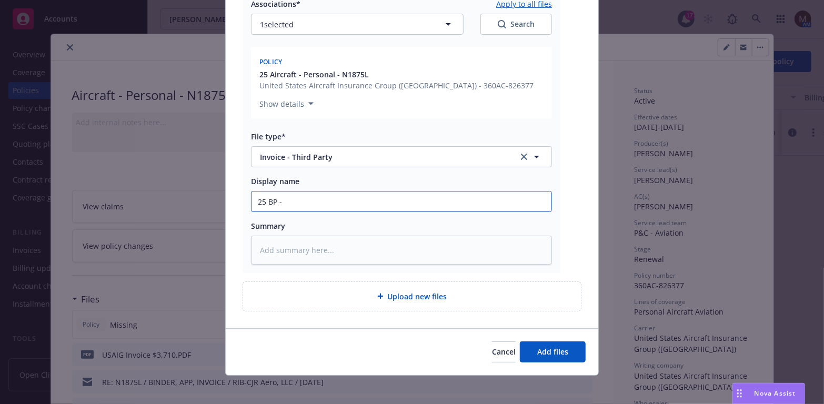
type textarea "x"
type input "25 BP -"
type textarea "x"
type input "25 BP - C"
type textarea "x"
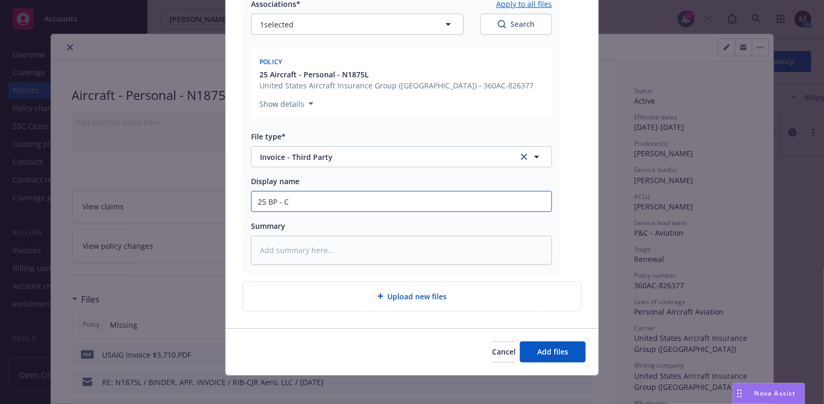
type input "25 BP - CA"
type textarea "x"
type input "25 BP - CAR"
type textarea "x"
type input "25 BP - CARR"
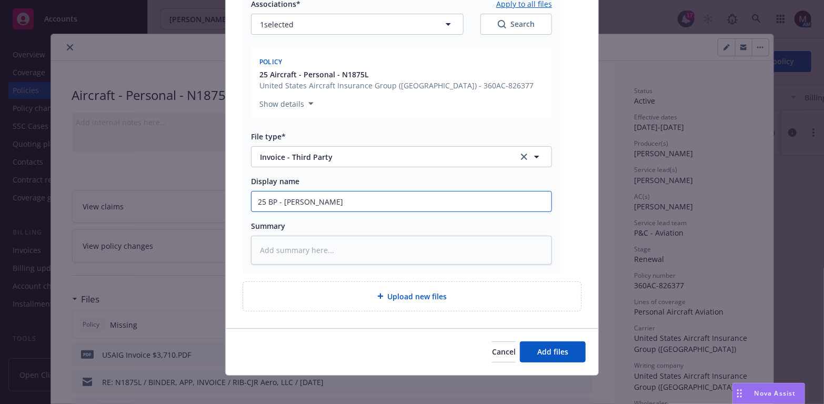
type textarea "x"
type input "25 BP - CARRI"
type textarea "x"
type input "25 BP - CARRIE"
type textarea "x"
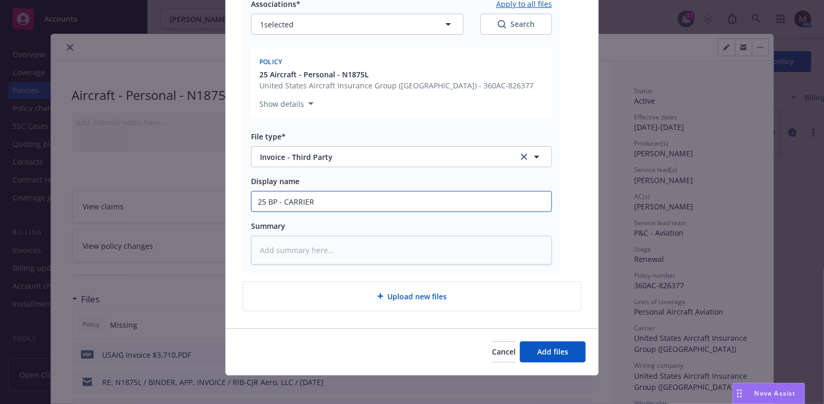
type input "25 BP - CARRIER"
type textarea "x"
type input "25 BP - CARRIER I"
type textarea "x"
type input "25 BP - CARRIER IN"
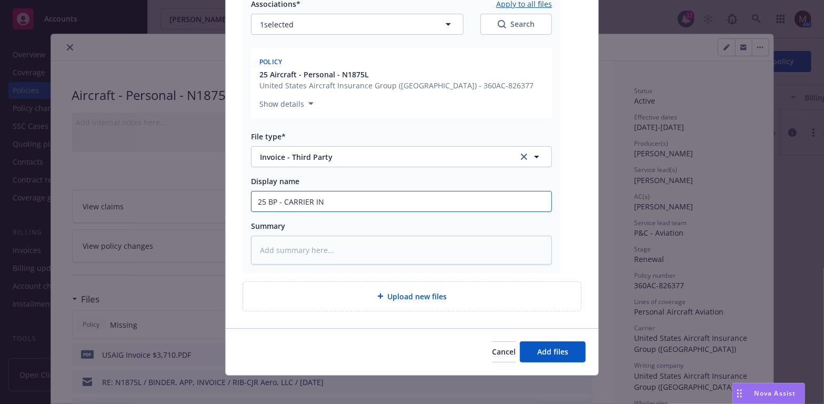
type textarea "x"
type input "25 BP - CARRIER INV"
type textarea "x"
type input "25 BP - CARRIER INVO"
type textarea "x"
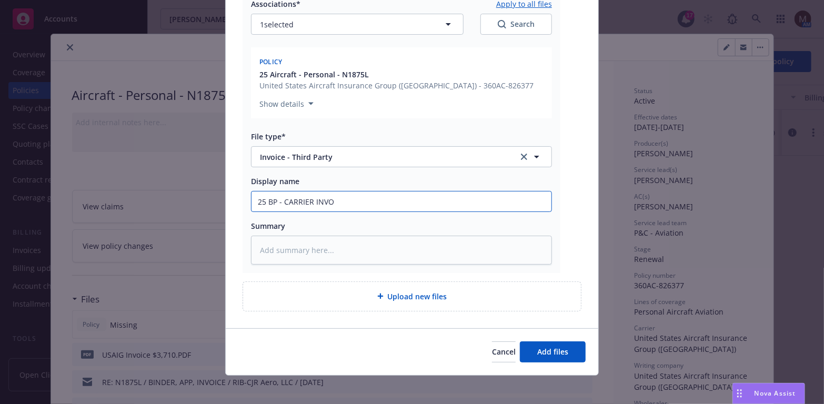
type input "25 BP - CARRIER INVOI"
type textarea "x"
type input "25 BP - CARRIER INVOIC"
type textarea "x"
type input "25 BP - CARRIER INVOICE"
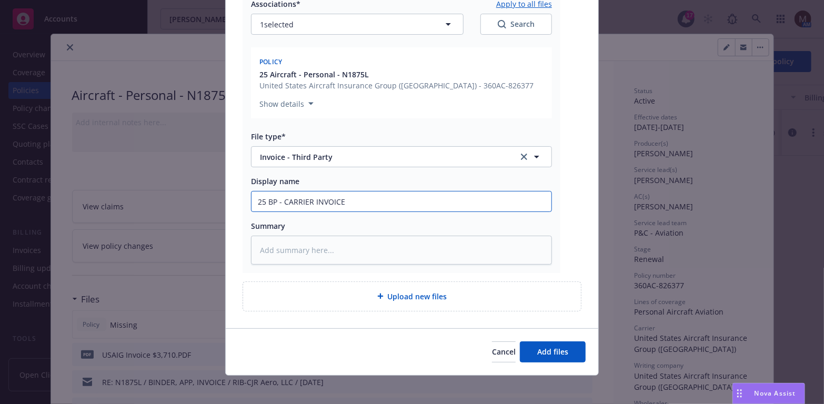
type textarea "x"
type input "25 BP - CARRIER INVOICE,"
type textarea "x"
type input "25 BP - CARRIER INVOICE, $"
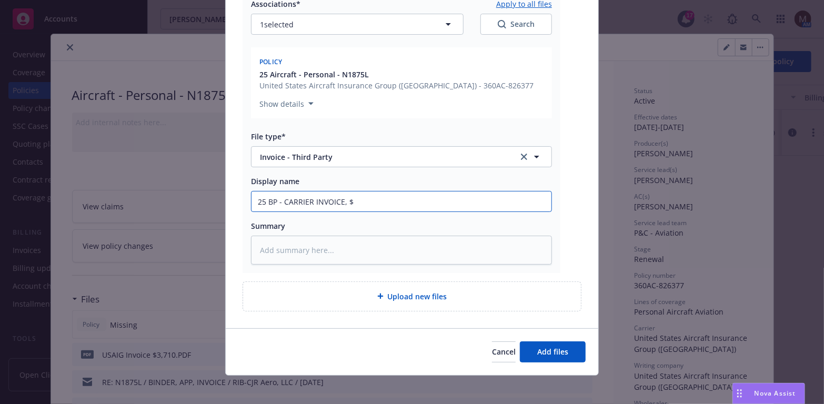
type textarea "x"
type input "25 BP - CARRIER INVOICE, $3"
type textarea "x"
type input "25 BP - CARRIER INVOICE, $3,"
type textarea "x"
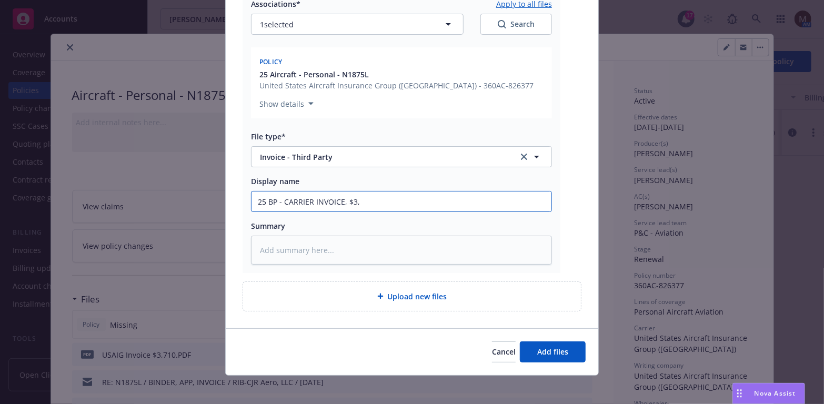
type input "25 BP - CARRIER INVOICE, $3,7"
type textarea "x"
type input "25 BP - CARRIER INVOICE, $3,71"
type textarea "x"
drag, startPoint x: 373, startPoint y: 200, endPoint x: 222, endPoint y: 195, distance: 151.0
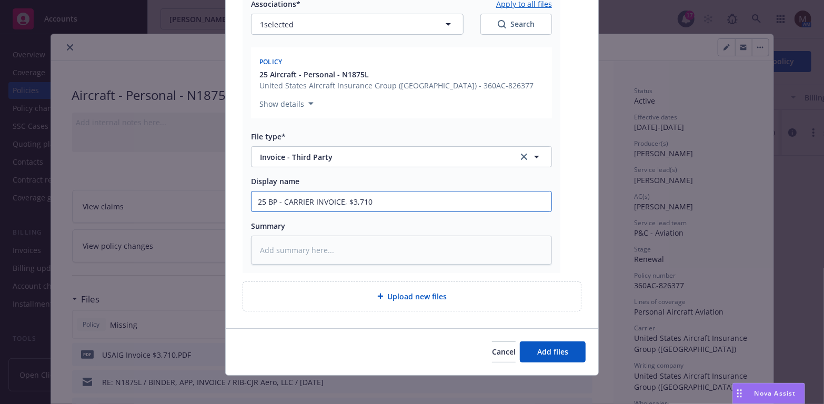
type input "25 BP - CARRIER INVOICE, $3,710"
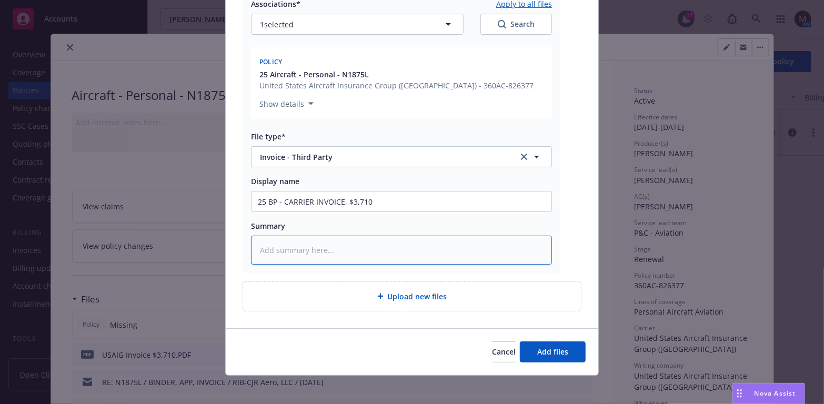
click at [278, 249] on textarea at bounding box center [401, 250] width 301 height 29
paste textarea "25 BP - CARRIER INVOICE, $3,710"
type textarea "x"
type textarea "25 BP - CARRIER INVOICE, $3,710"
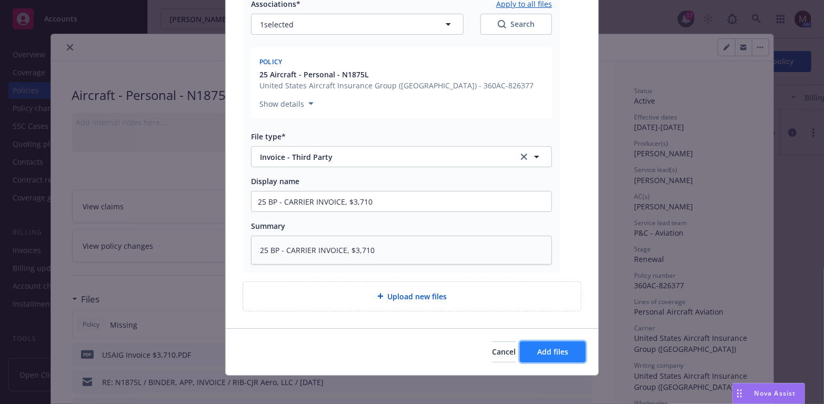
click at [556, 343] on button "Add files" at bounding box center [553, 351] width 66 height 21
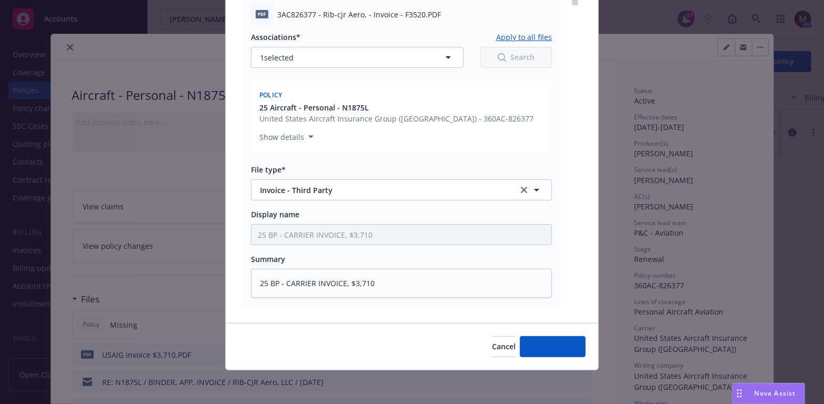
scroll to position [447, 0]
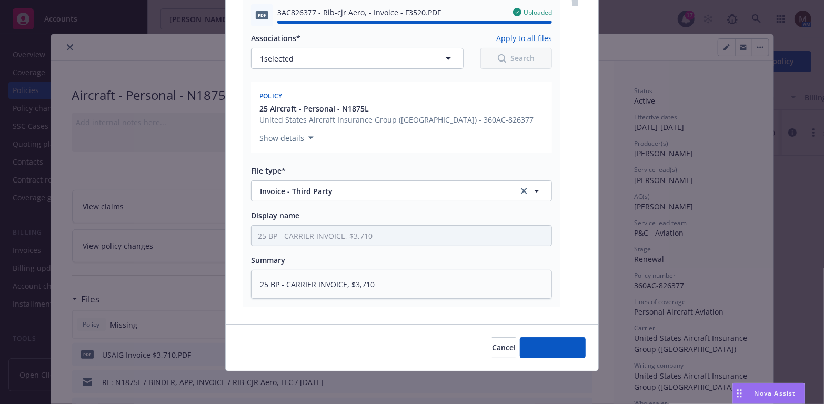
type textarea "x"
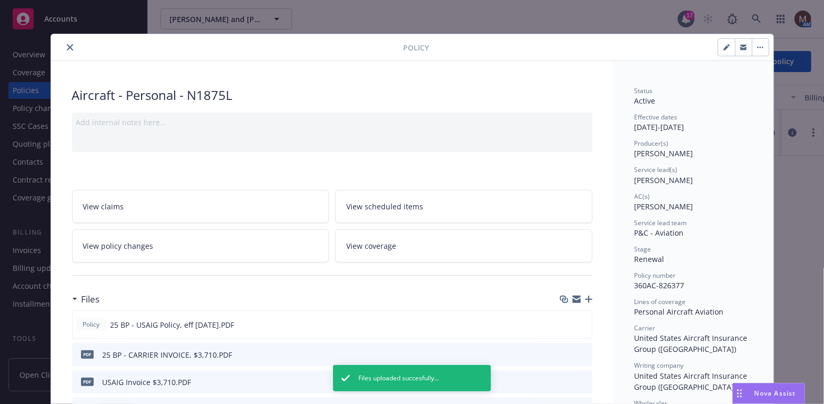
click at [67, 42] on button "close" at bounding box center [70, 47] width 13 height 13
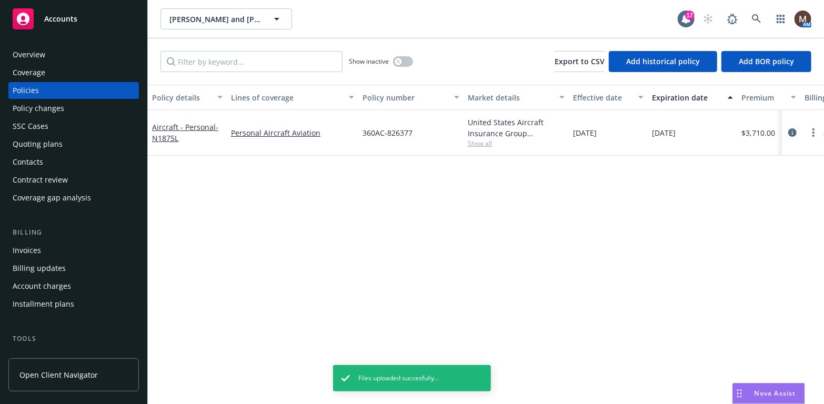
click at [43, 250] on div "Invoices" at bounding box center [74, 250] width 122 height 17
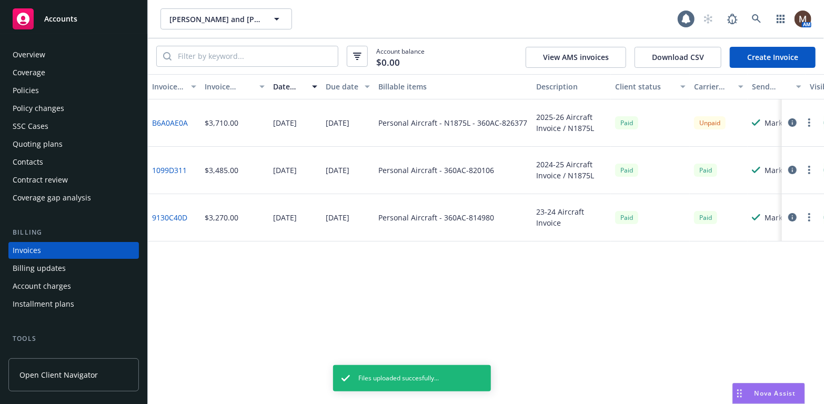
scroll to position [31, 0]
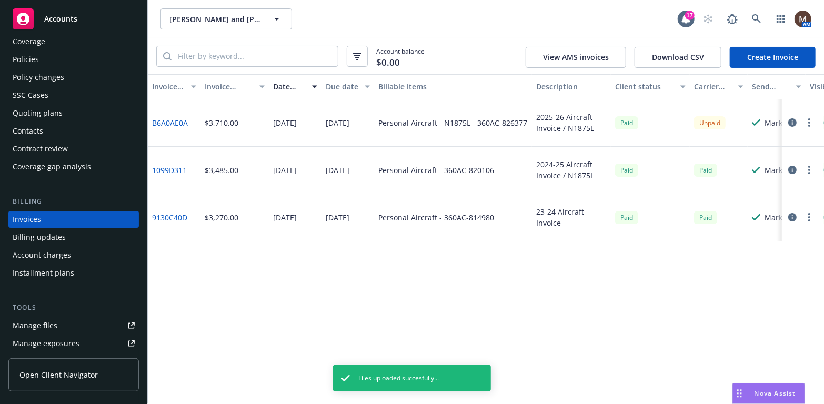
click at [45, 95] on div "SSC Cases" at bounding box center [31, 95] width 36 height 17
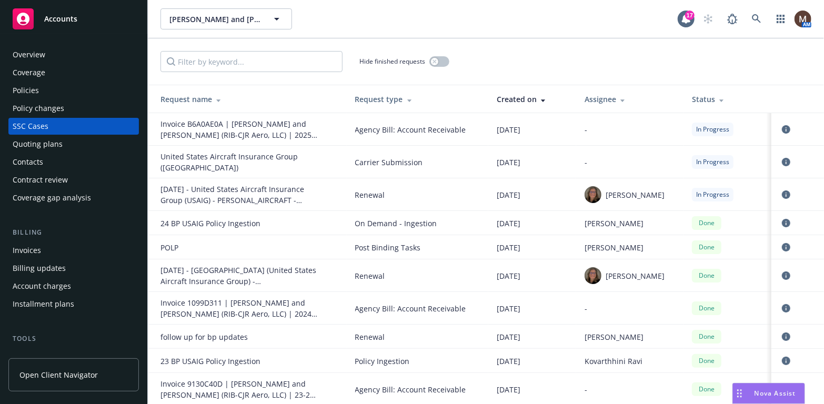
click at [411, 126] on span "Agency Bill: Account Receivable" at bounding box center [417, 129] width 125 height 11
click at [781, 128] on icon "circleInformation" at bounding box center [785, 129] width 8 height 8
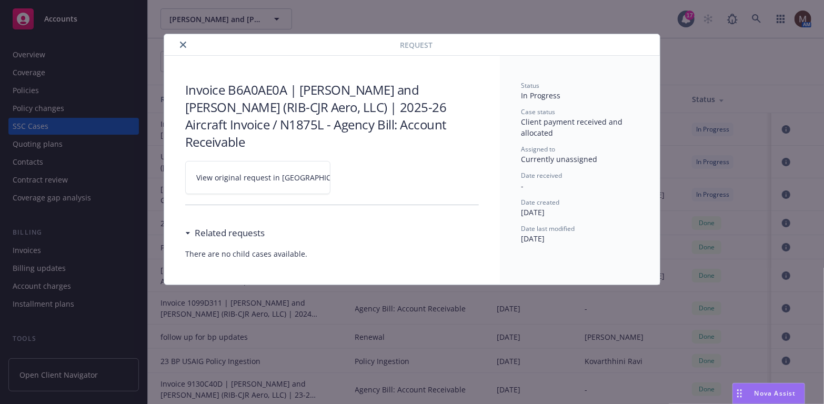
click at [286, 172] on span "View original request in SSC" at bounding box center [275, 177] width 159 height 11
click at [182, 42] on icon "close" at bounding box center [183, 45] width 6 height 6
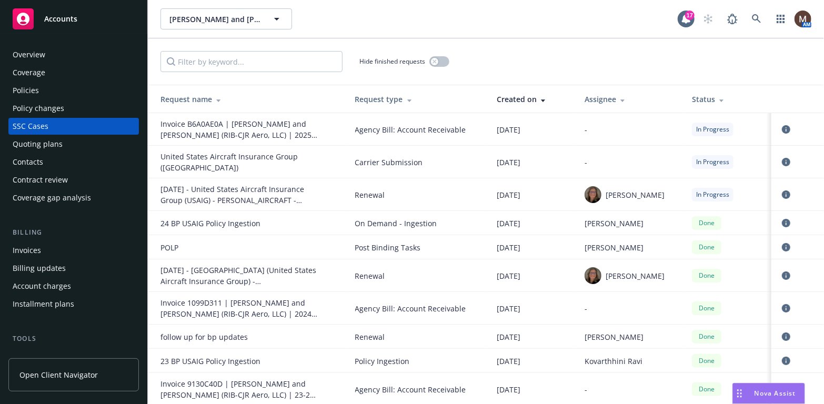
drag, startPoint x: 42, startPoint y: 52, endPoint x: 100, endPoint y: 129, distance: 96.9
click at [42, 52] on div "Overview" at bounding box center [29, 54] width 33 height 17
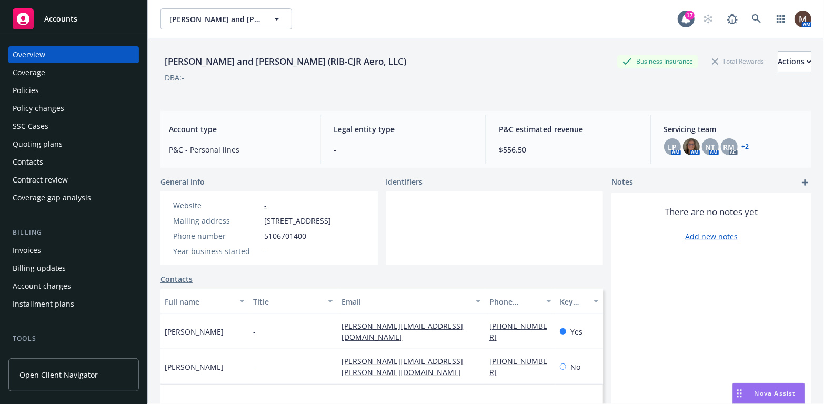
click at [44, 88] on div "Policies" at bounding box center [74, 90] width 122 height 17
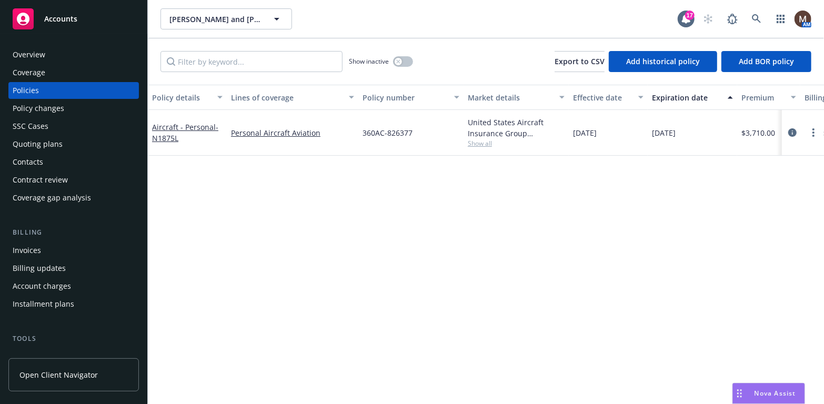
scroll to position [53, 0]
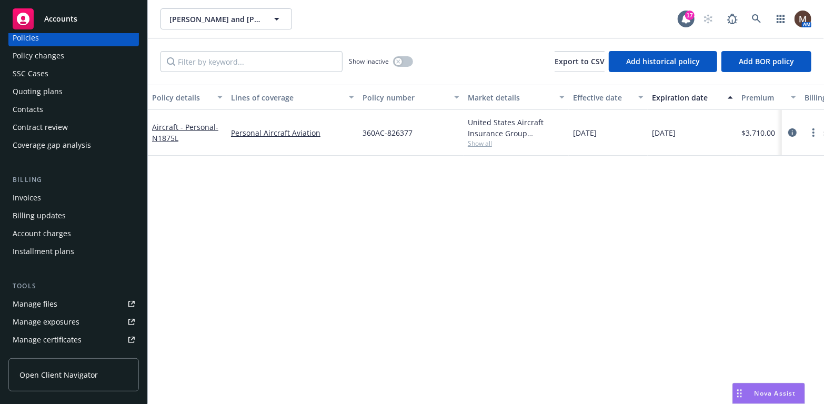
click at [53, 301] on div "Manage files" at bounding box center [35, 304] width 45 height 17
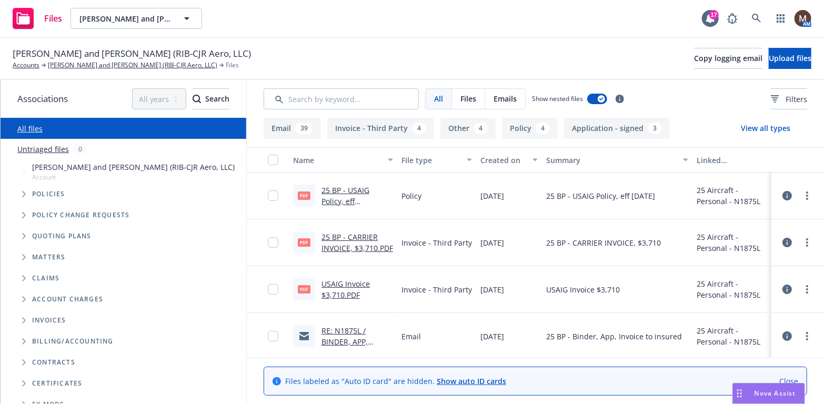
scroll to position [53, 0]
